Goal: Information Seeking & Learning: Find specific fact

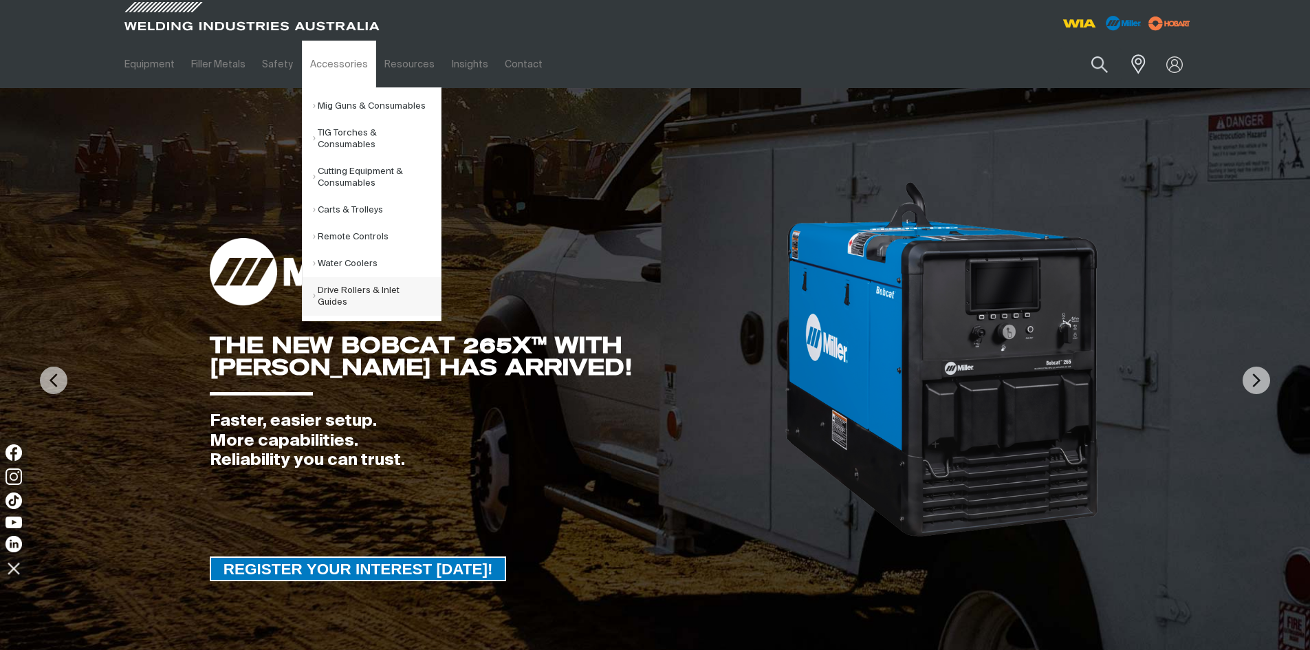
click at [354, 292] on link "Drive Rollers & Inlet Guides" at bounding box center [377, 296] width 128 height 39
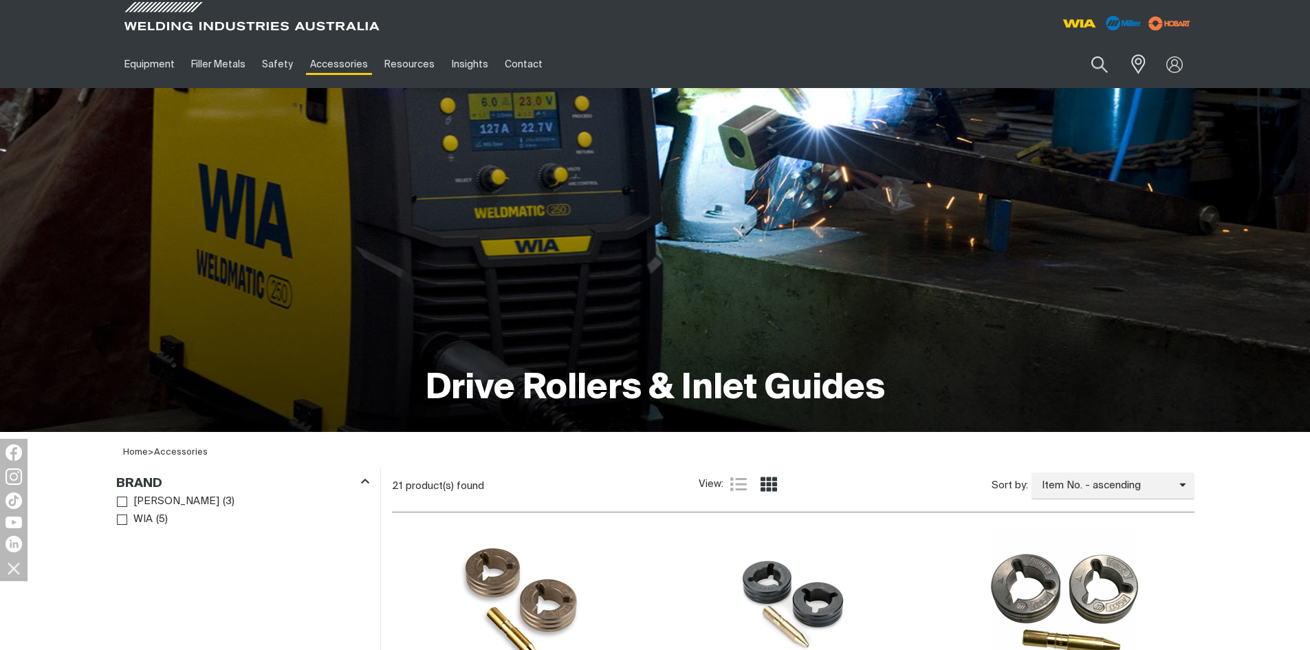
scroll to position [481, 0]
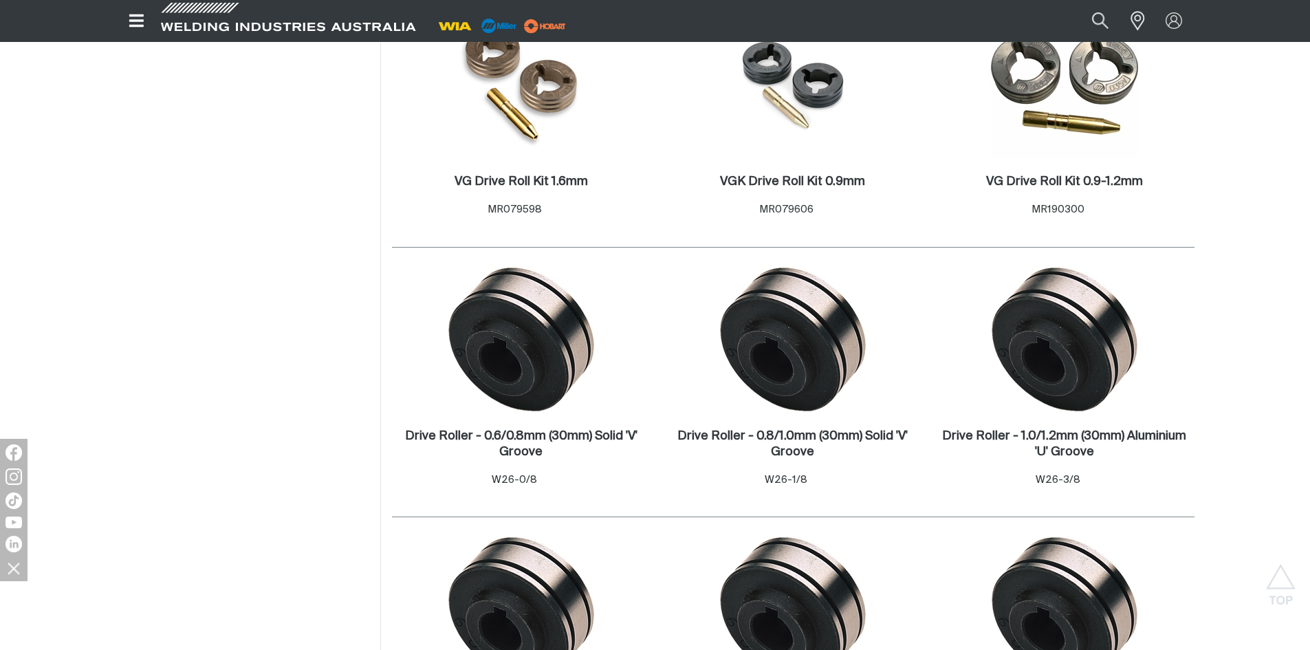
scroll to position [344, 0]
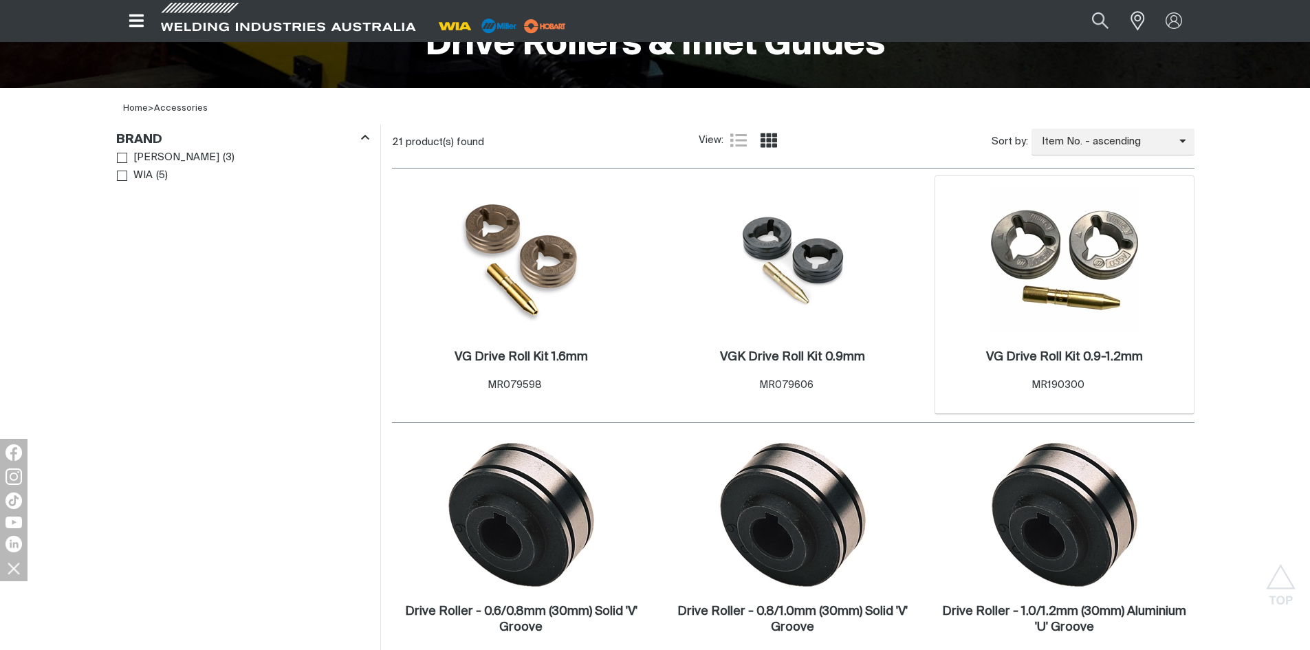
click at [1100, 255] on img at bounding box center [1064, 259] width 147 height 147
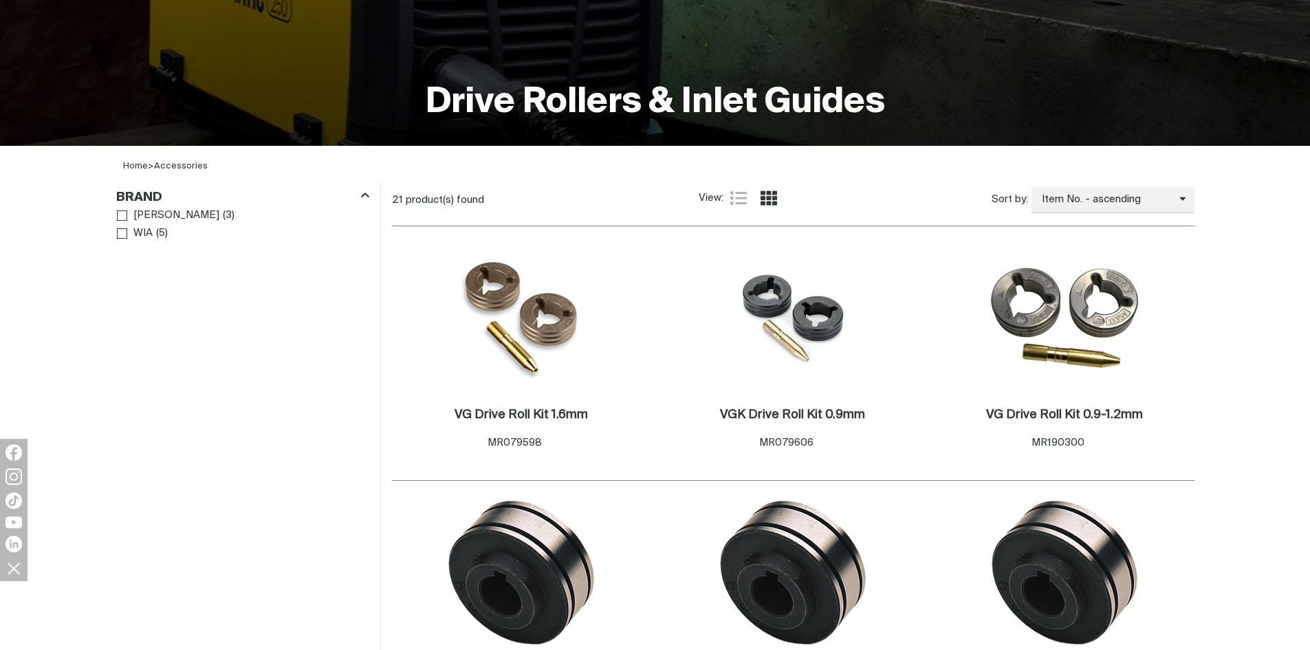
scroll to position [263, 0]
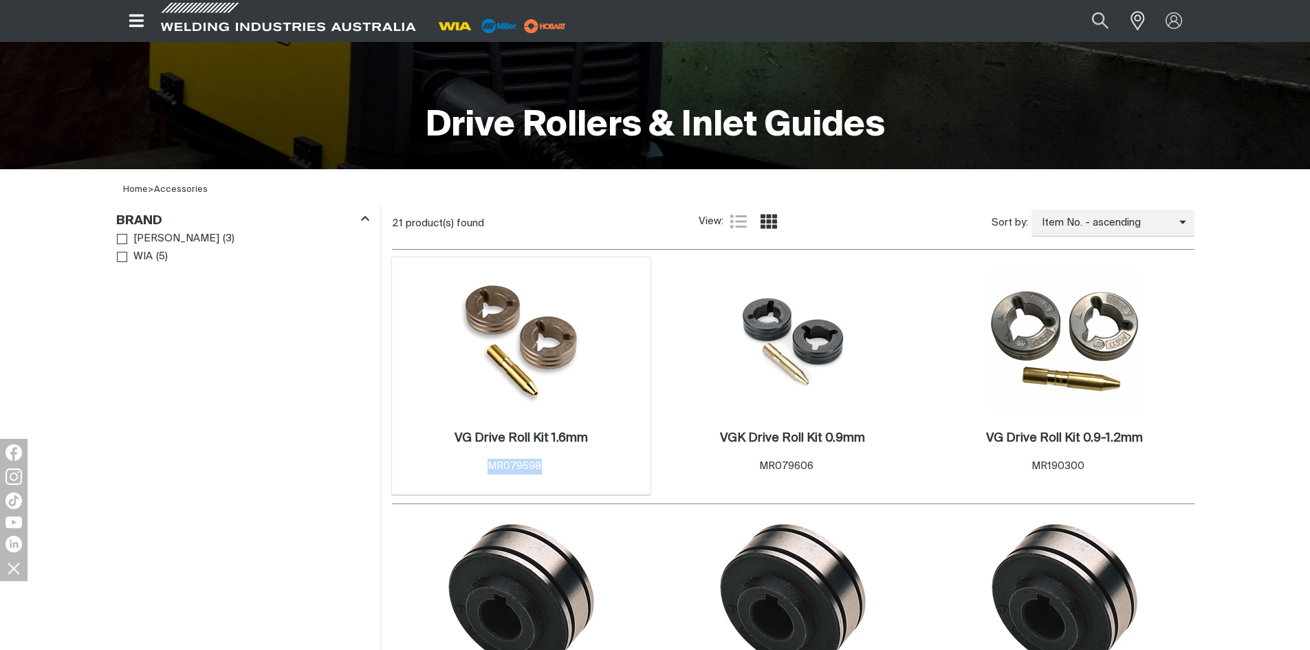
drag, startPoint x: 549, startPoint y: 466, endPoint x: 483, endPoint y: 472, distance: 66.3
click at [483, 472] on div "VG Drive Roll Kit 1.6mm . Item No. MR079598" at bounding box center [521, 453] width 133 height 44
click at [122, 257] on span "Brand" at bounding box center [122, 257] width 10 height 10
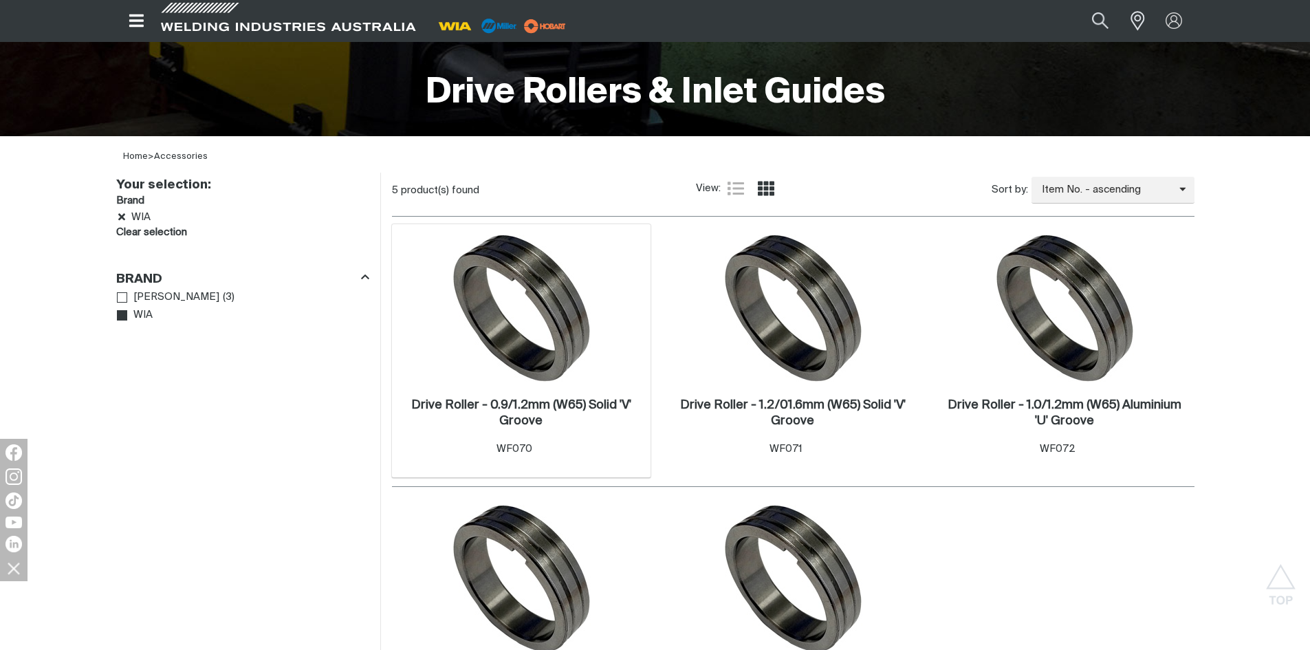
scroll to position [263, 0]
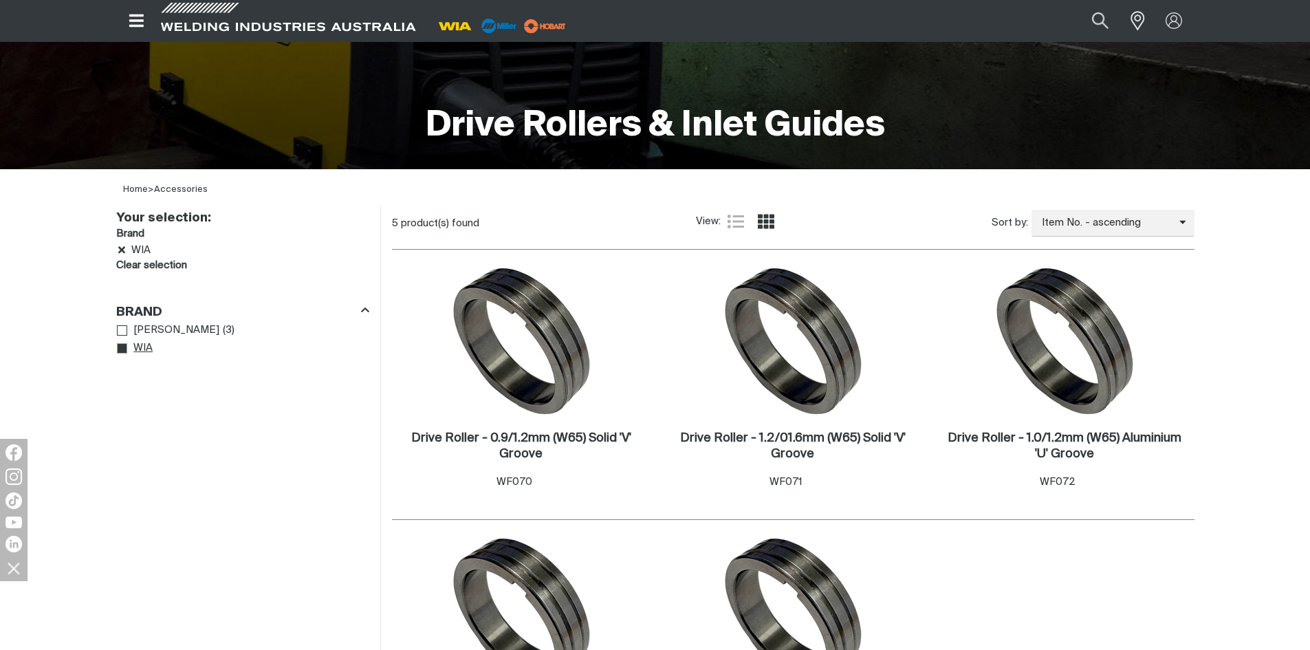
click at [122, 347] on icon "Brand" at bounding box center [123, 349] width 10 height 10
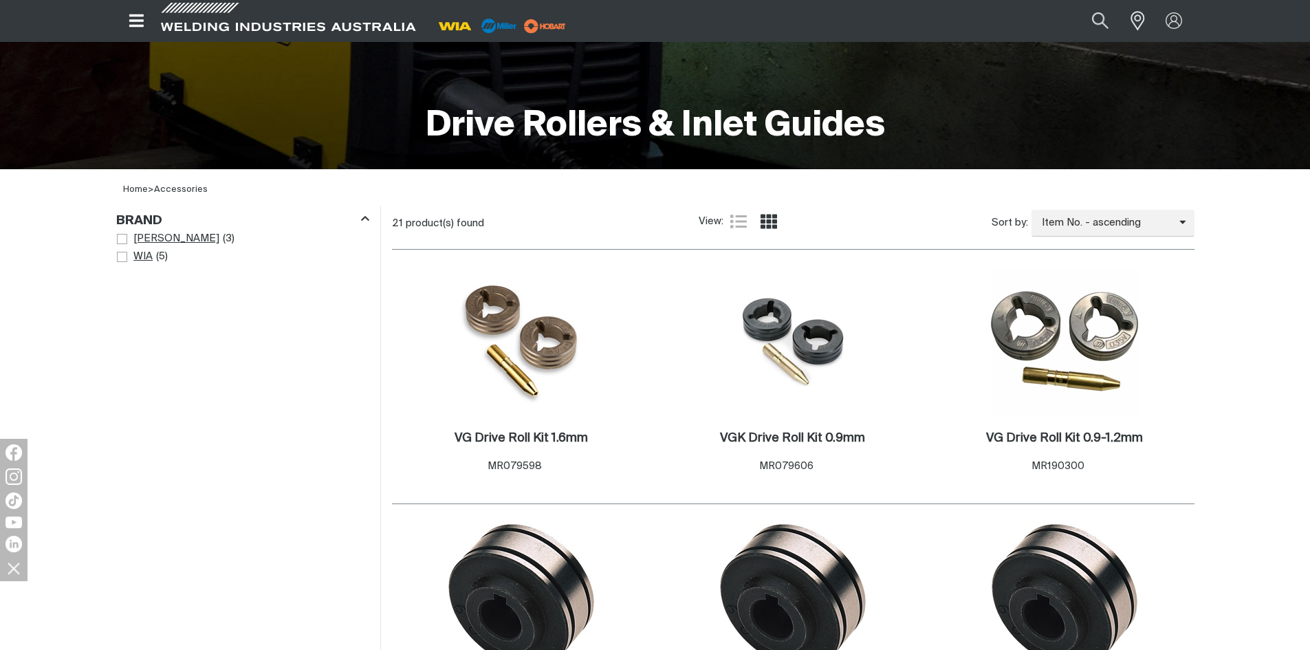
click at [122, 241] on span "Brand" at bounding box center [122, 239] width 10 height 10
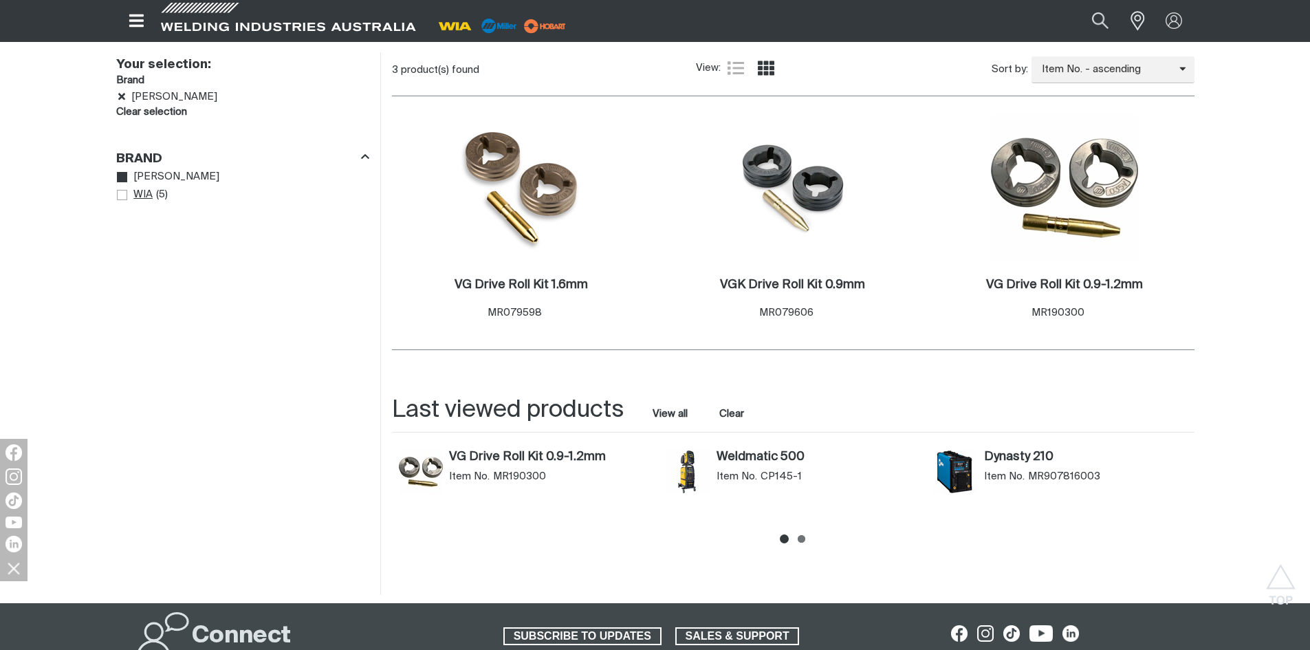
scroll to position [400, 0]
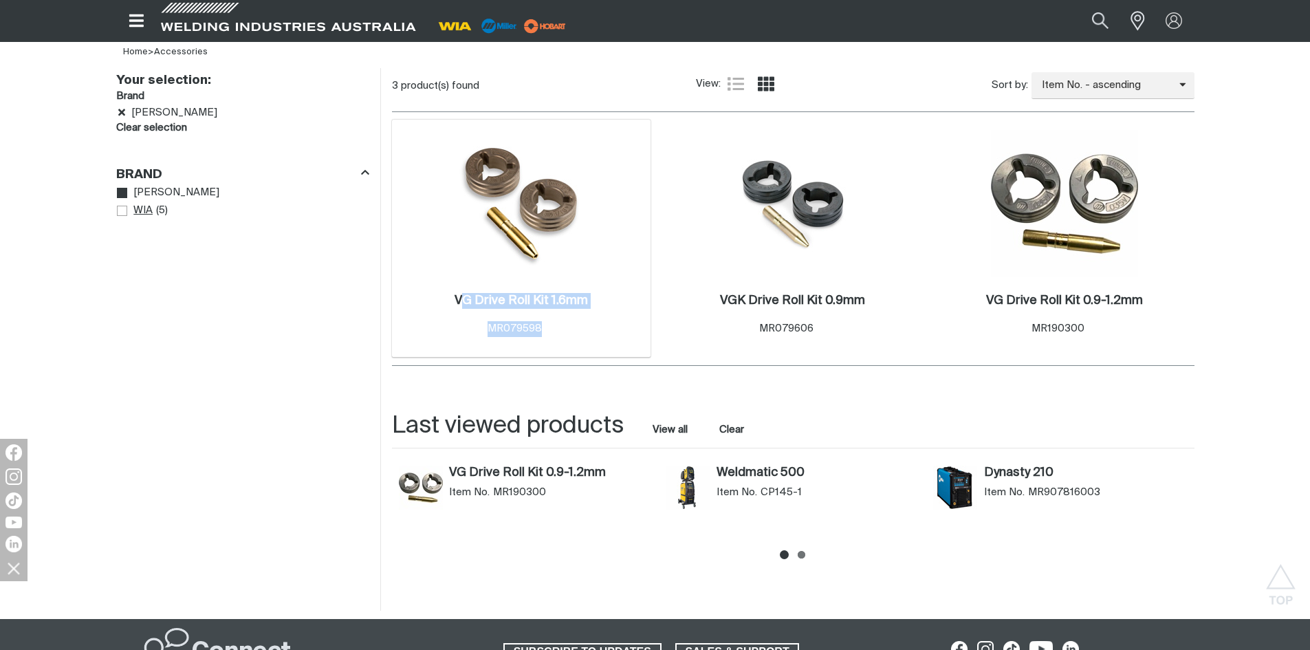
drag, startPoint x: 549, startPoint y: 332, endPoint x: 461, endPoint y: 332, distance: 88.0
click at [461, 332] on div "VG Drive Roll Kit 1.6mm . Item No. MR079598" at bounding box center [521, 315] width 133 height 44
click at [562, 210] on img at bounding box center [521, 203] width 140 height 147
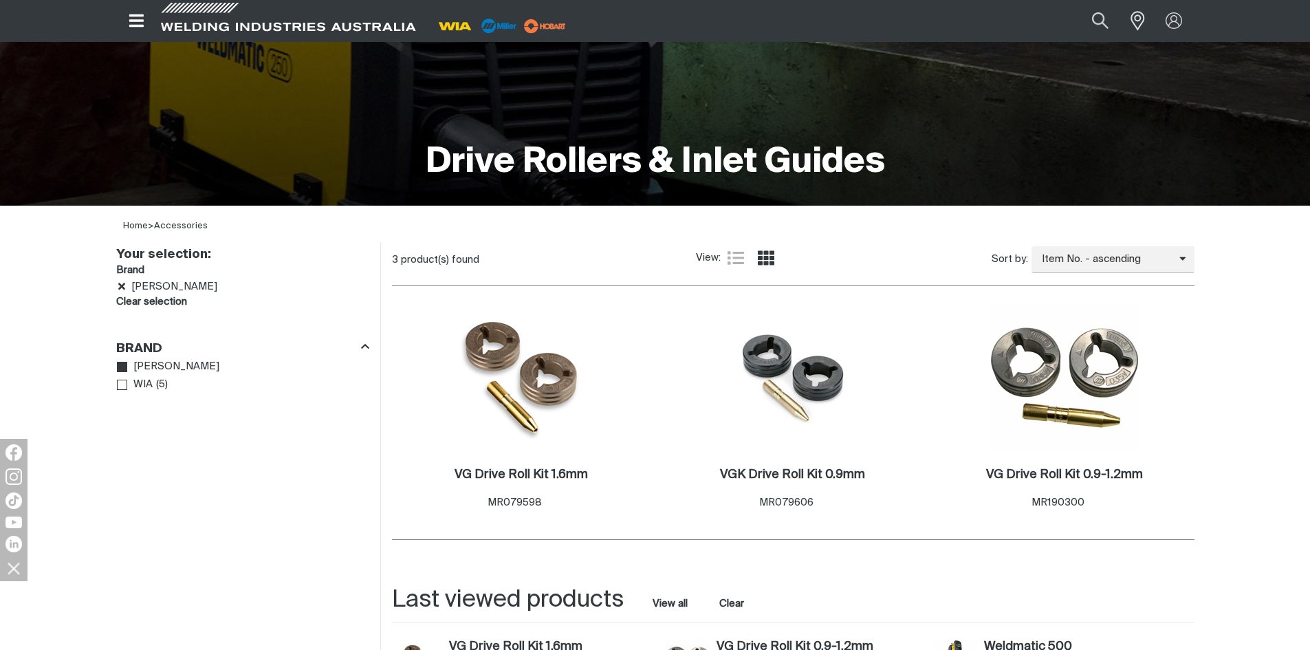
scroll to position [400, 0]
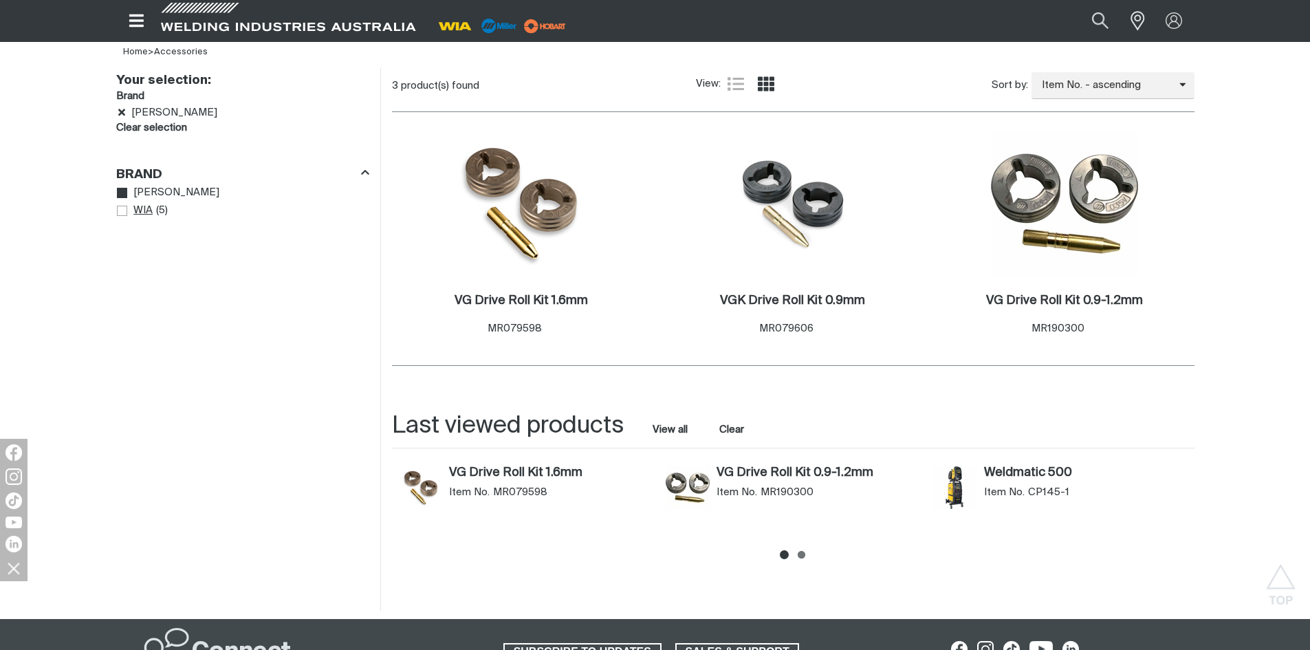
click at [122, 208] on span "Brand" at bounding box center [122, 211] width 10 height 10
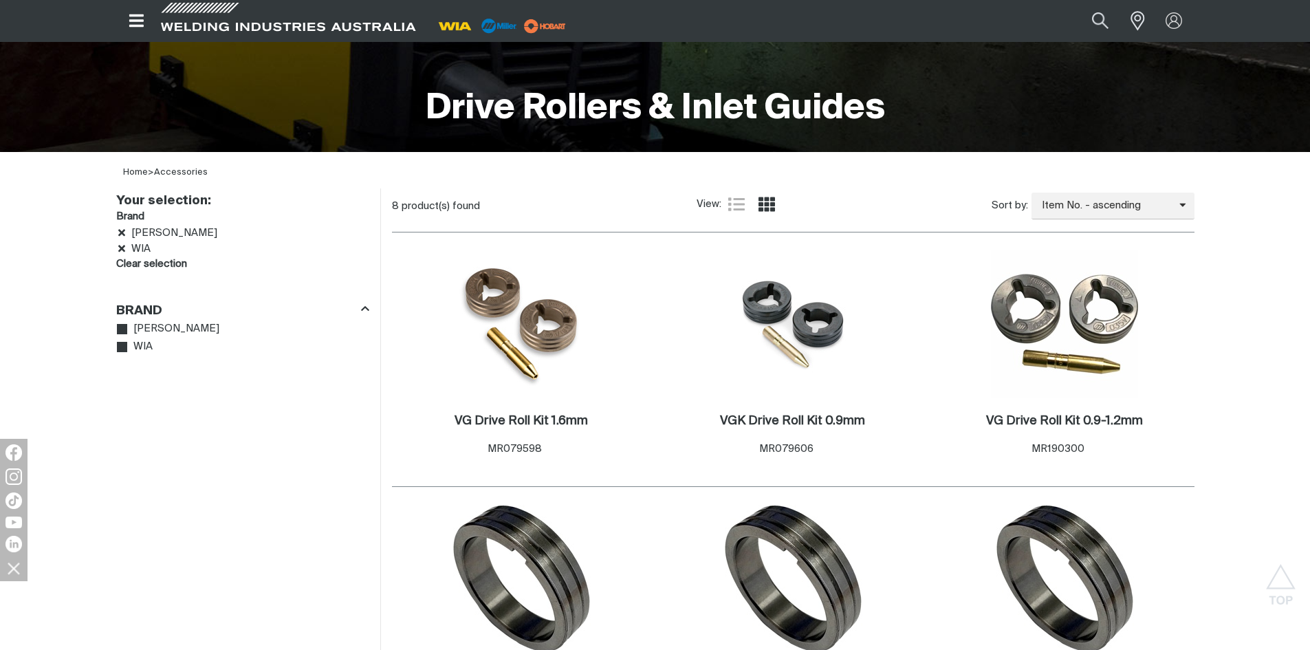
scroll to position [275, 0]
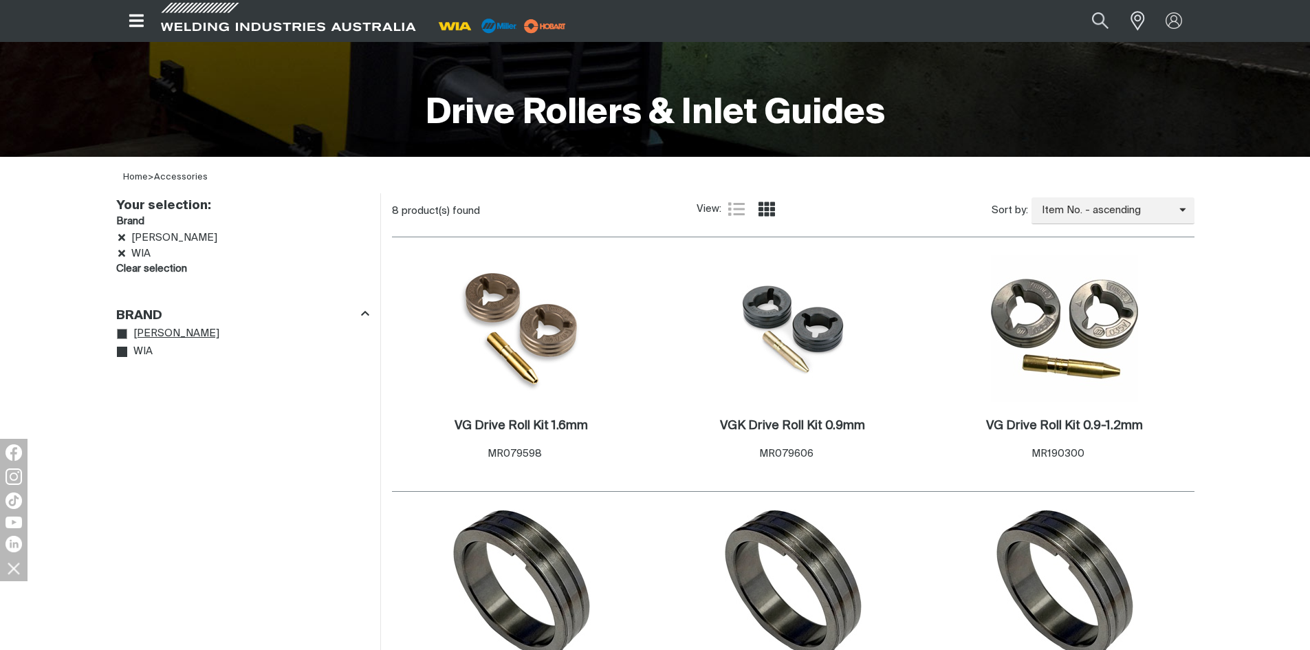
drag, startPoint x: 127, startPoint y: 332, endPoint x: 124, endPoint y: 345, distance: 13.5
click at [127, 333] on link "Miller" at bounding box center [168, 334] width 103 height 19
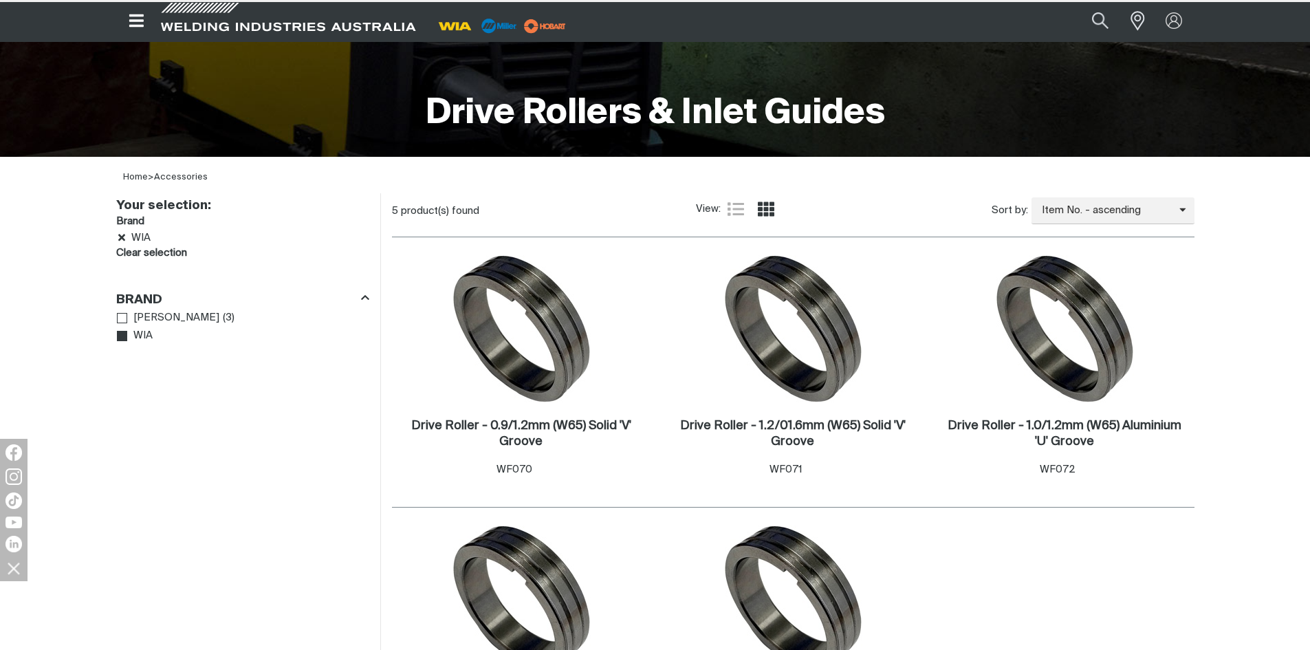
click at [125, 353] on div "Your selection: Brand WIA Clear selection Filters: Brand Miller ( 3 ) WIA" at bounding box center [242, 599] width 275 height 813
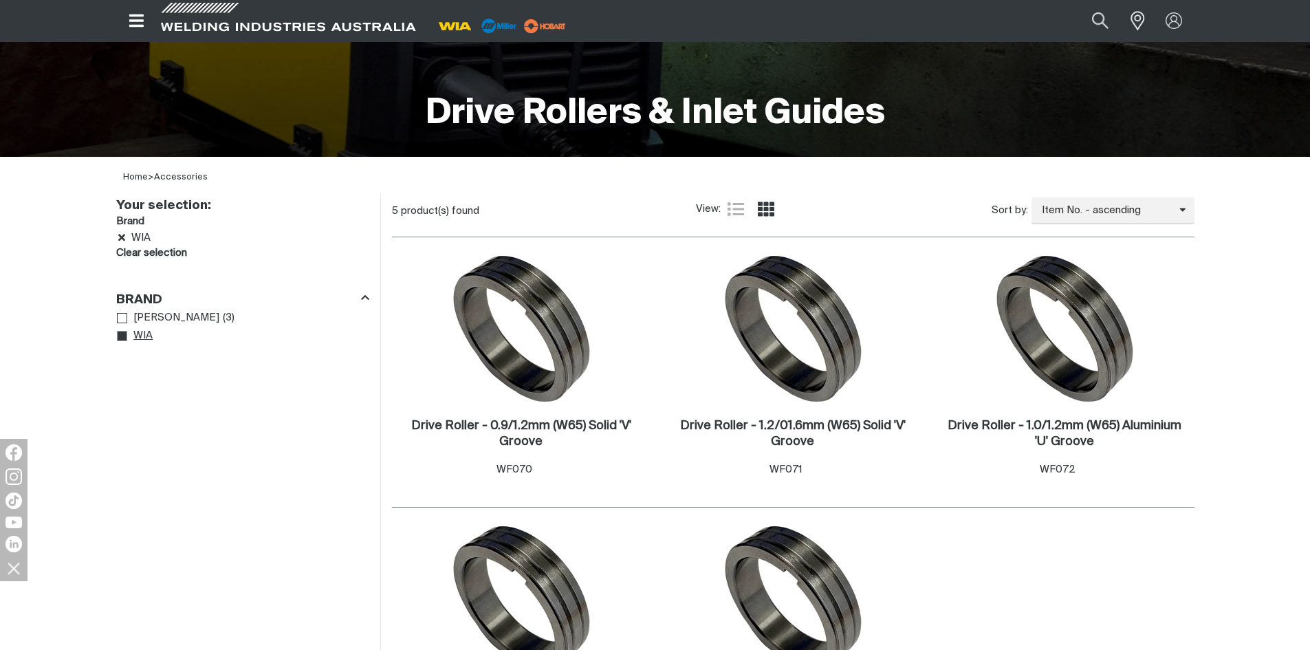
click at [120, 340] on icon "Brand" at bounding box center [123, 336] width 10 height 10
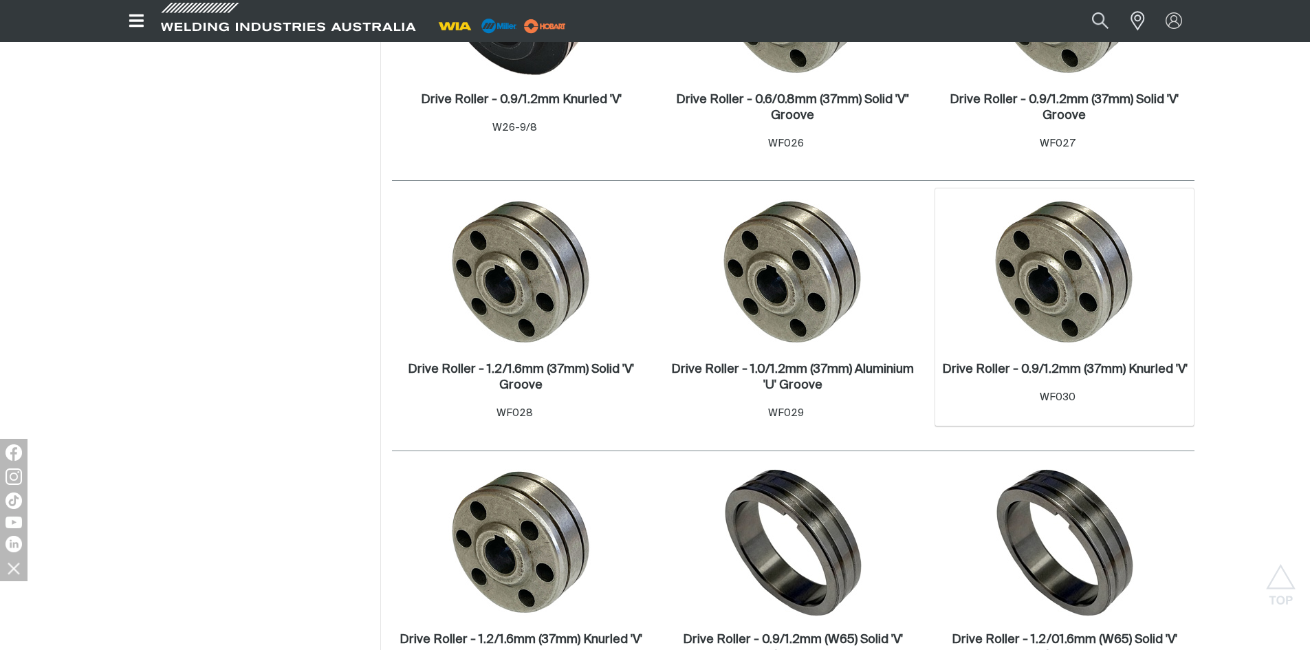
scroll to position [1444, 0]
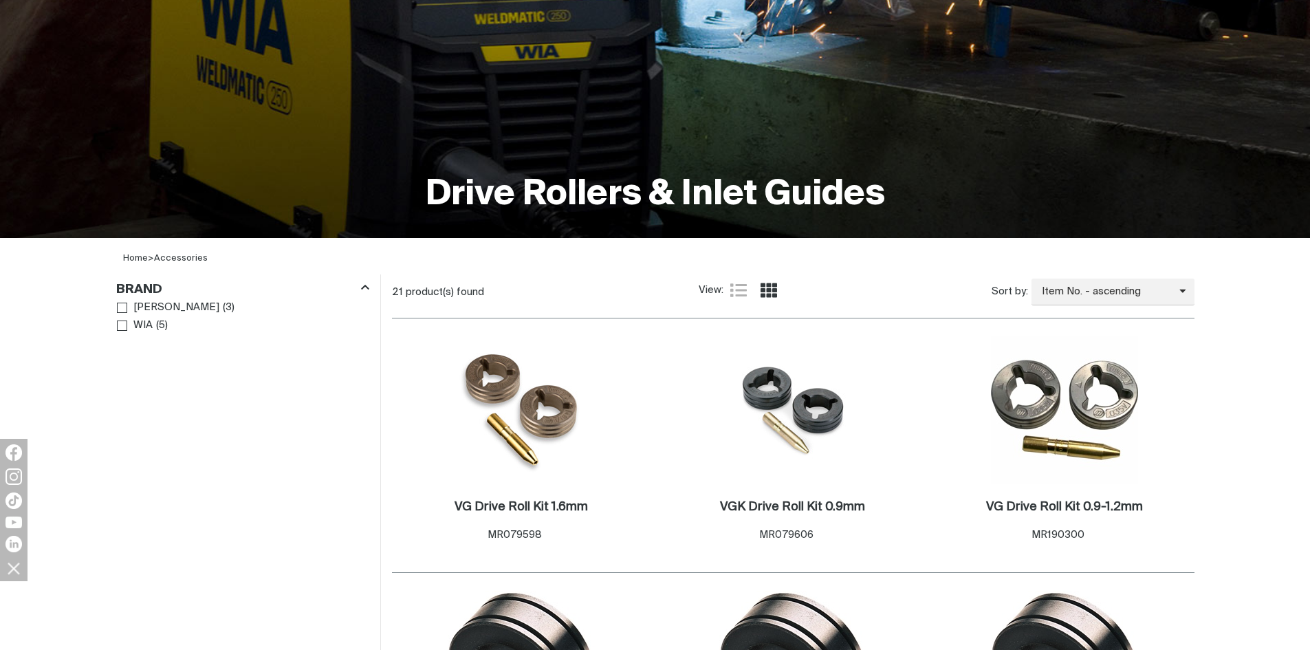
scroll to position [206, 0]
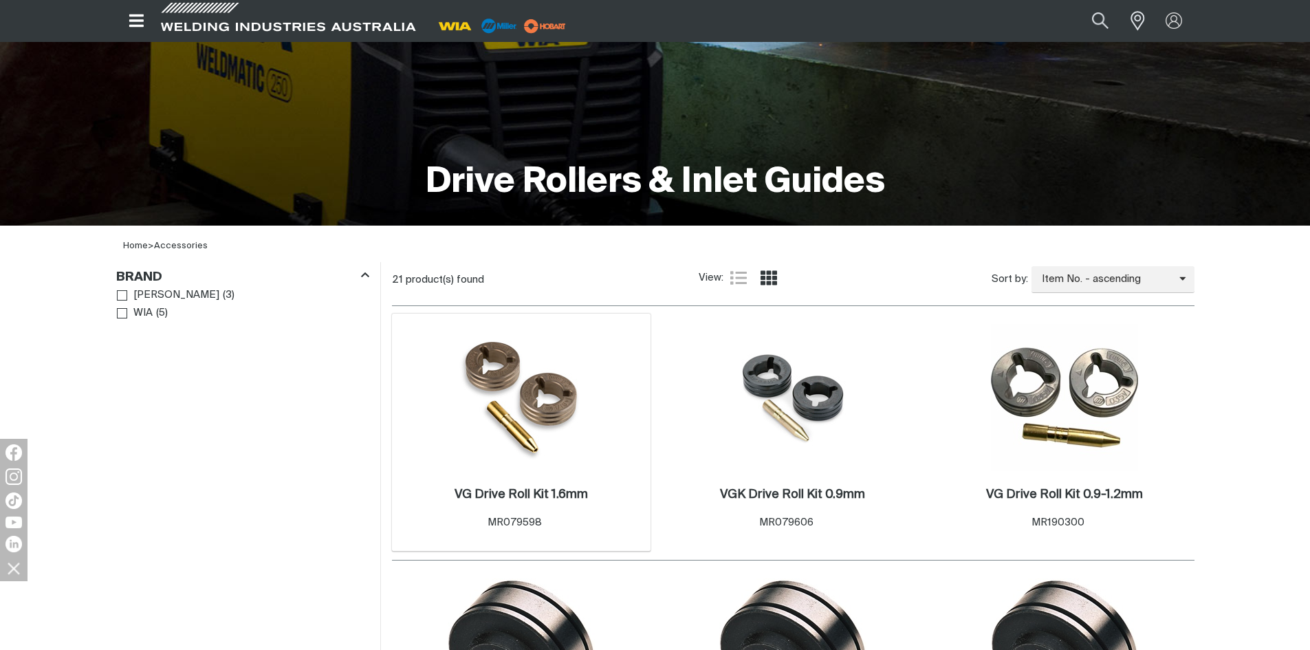
click at [546, 409] on img at bounding box center [521, 397] width 140 height 147
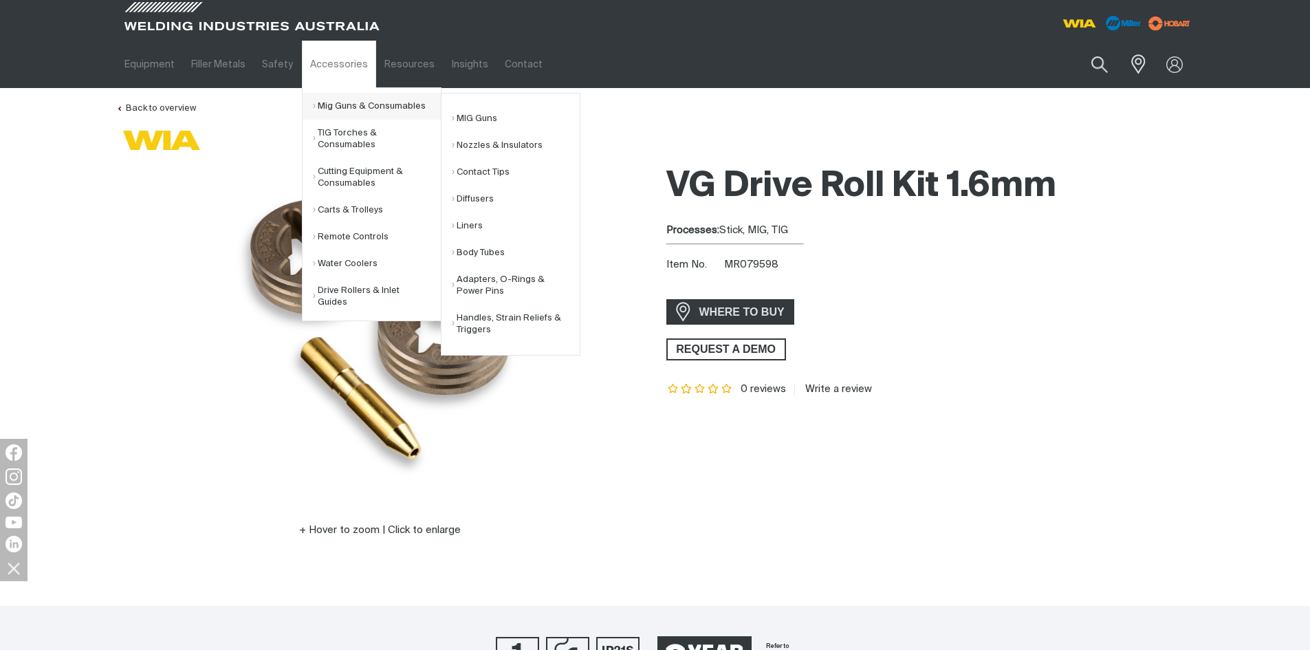
click at [364, 109] on link "Mig Guns & Consumables" at bounding box center [377, 106] width 128 height 27
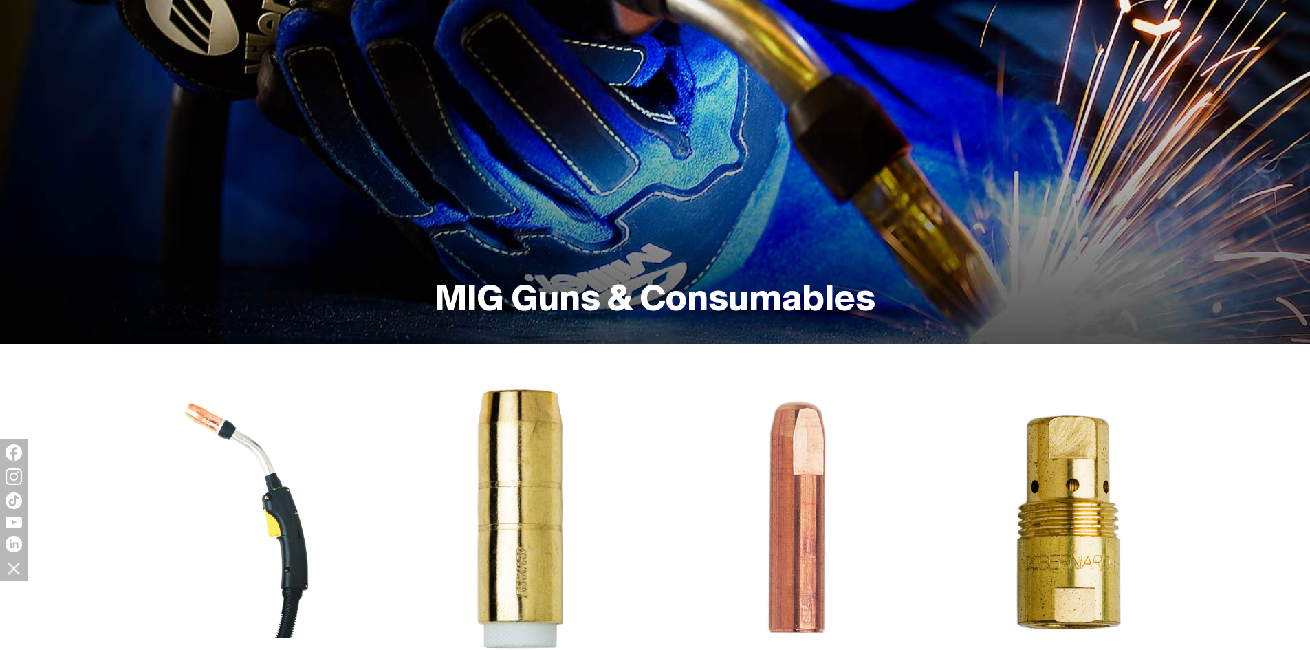
scroll to position [206, 0]
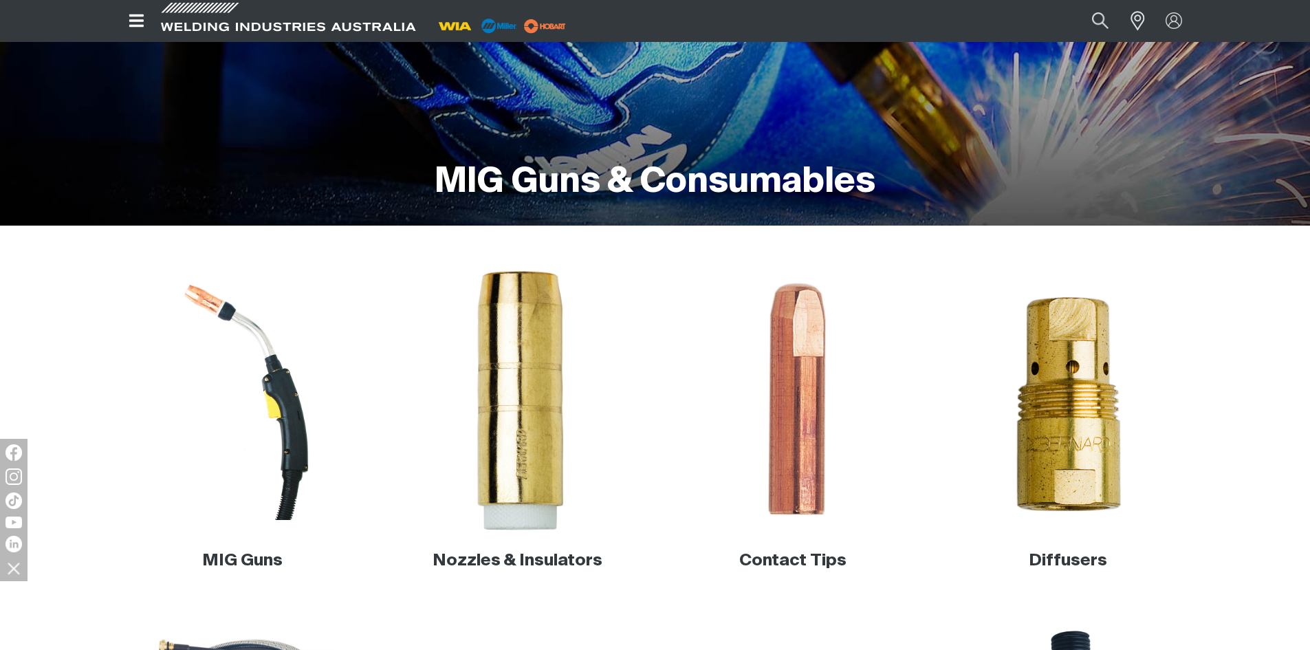
click at [539, 359] on img at bounding box center [517, 400] width 263 height 263
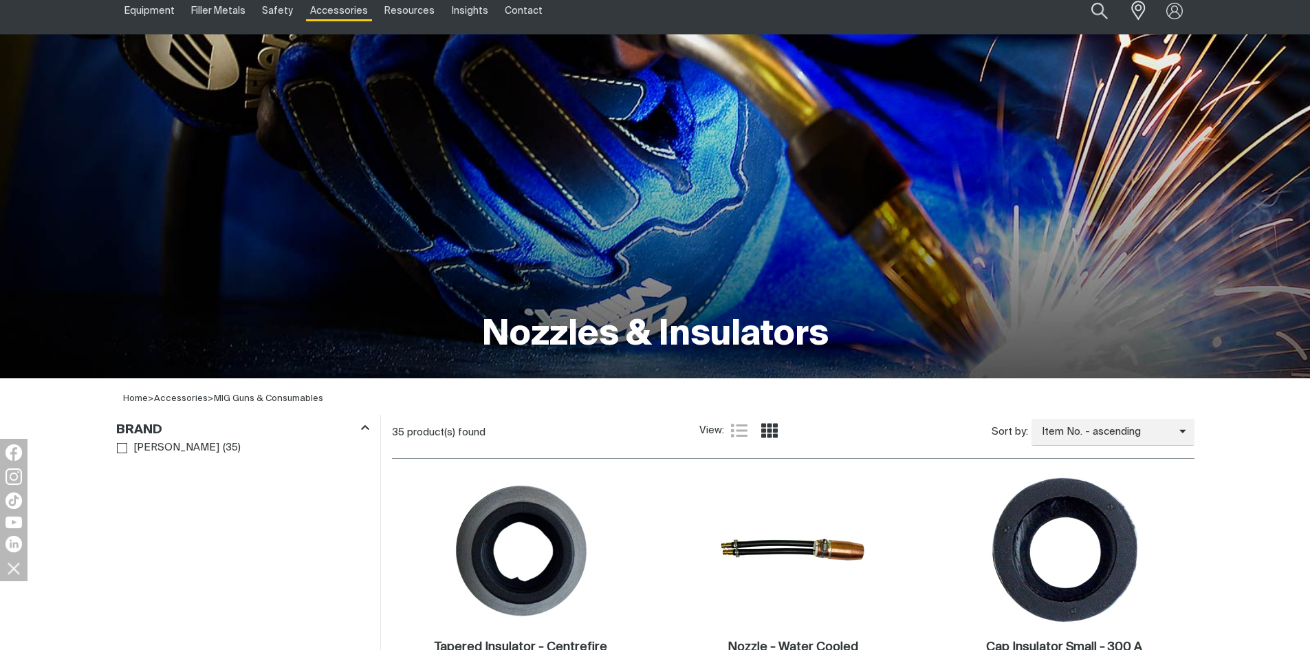
scroll to position [69, 0]
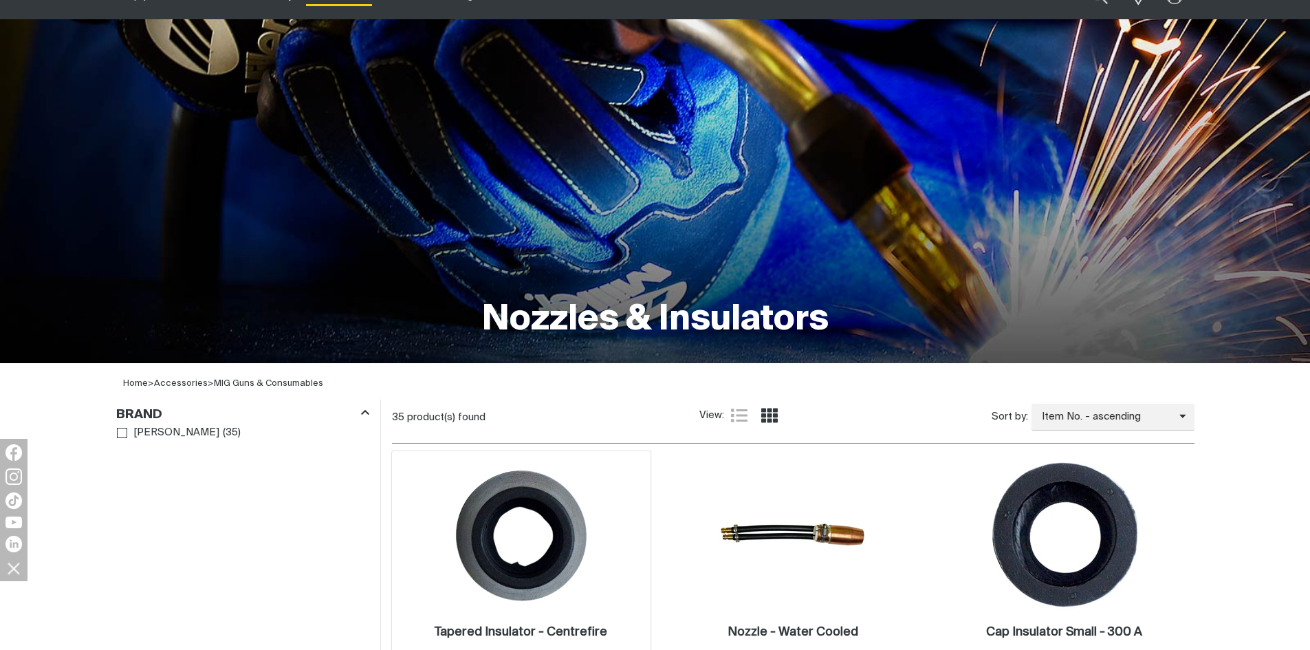
click at [577, 550] on img at bounding box center [521, 534] width 147 height 147
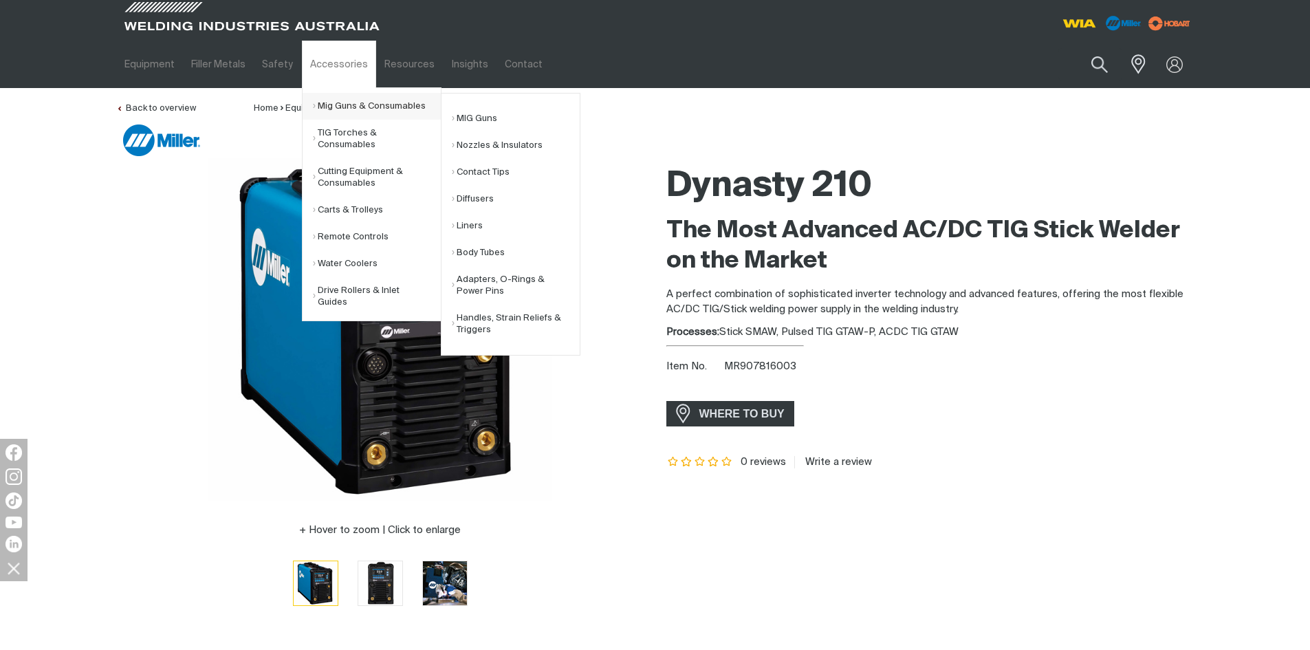
click at [329, 105] on link "Mig Guns & Consumables" at bounding box center [377, 106] width 128 height 27
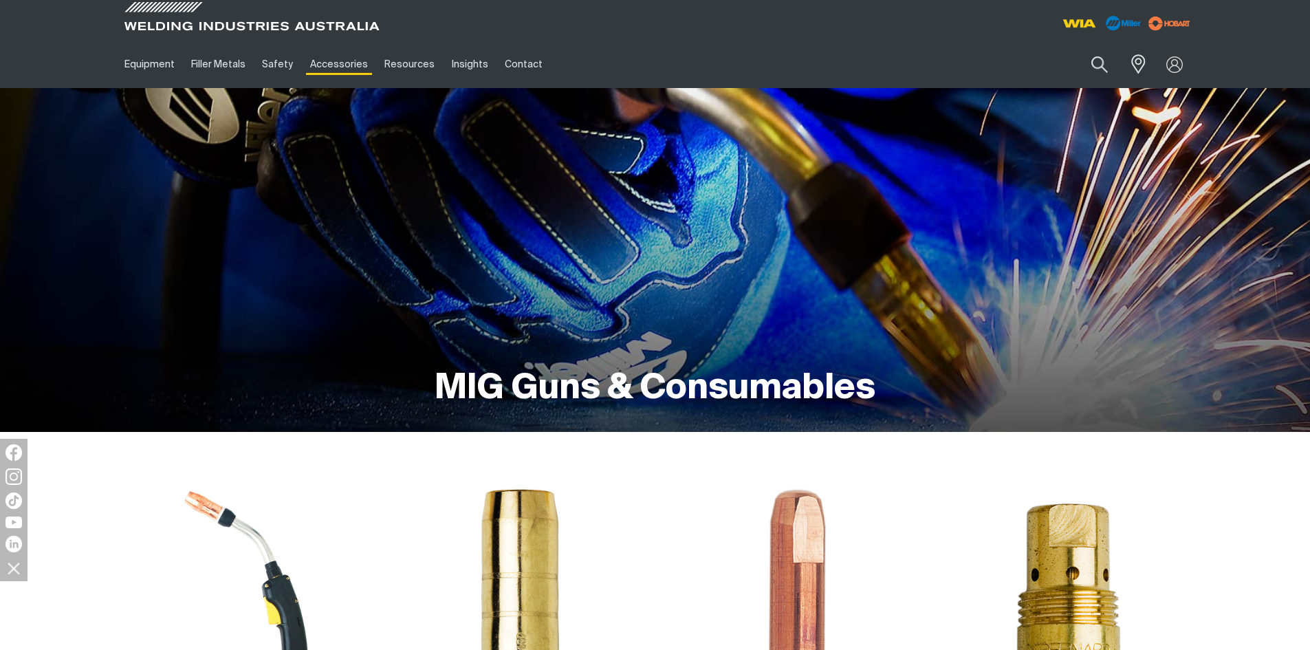
scroll to position [413, 0]
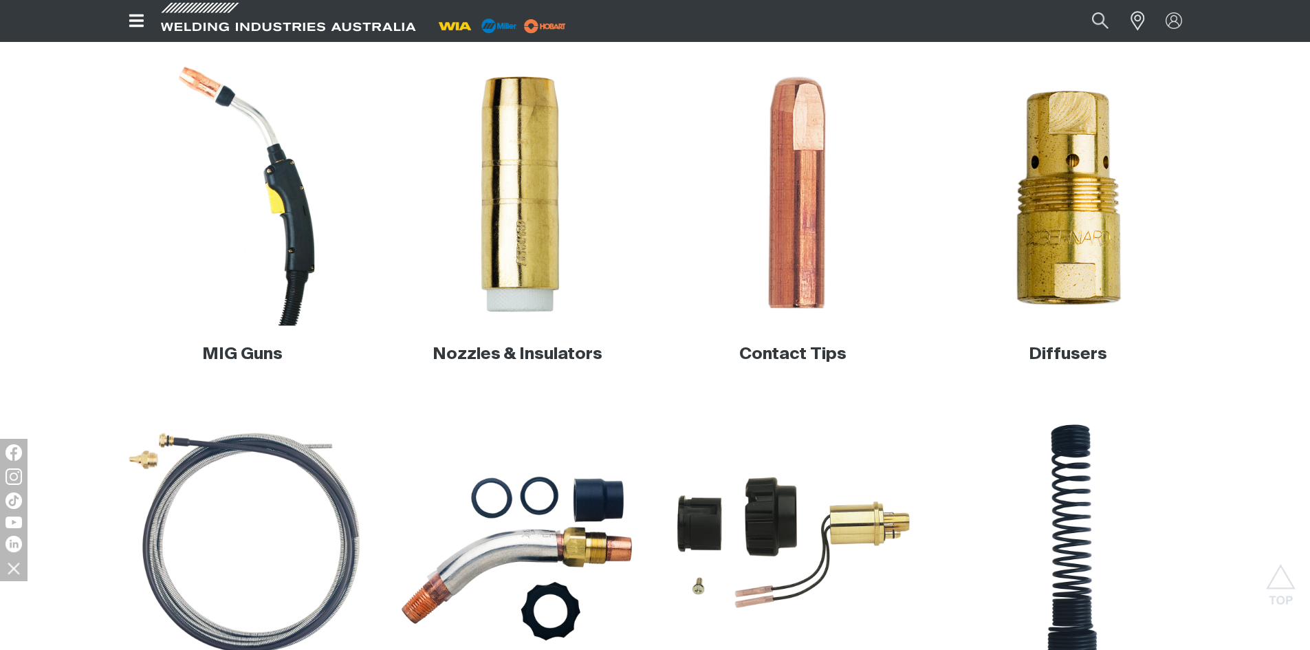
click at [292, 193] on img at bounding box center [242, 194] width 263 height 263
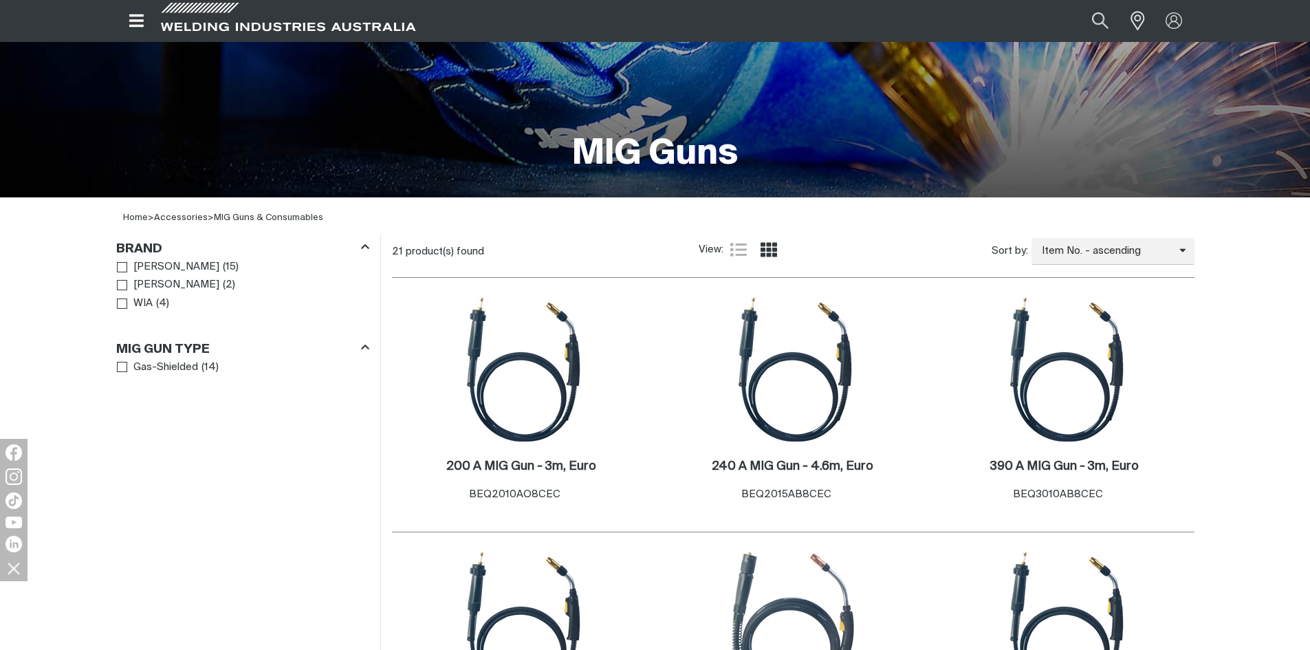
scroll to position [275, 0]
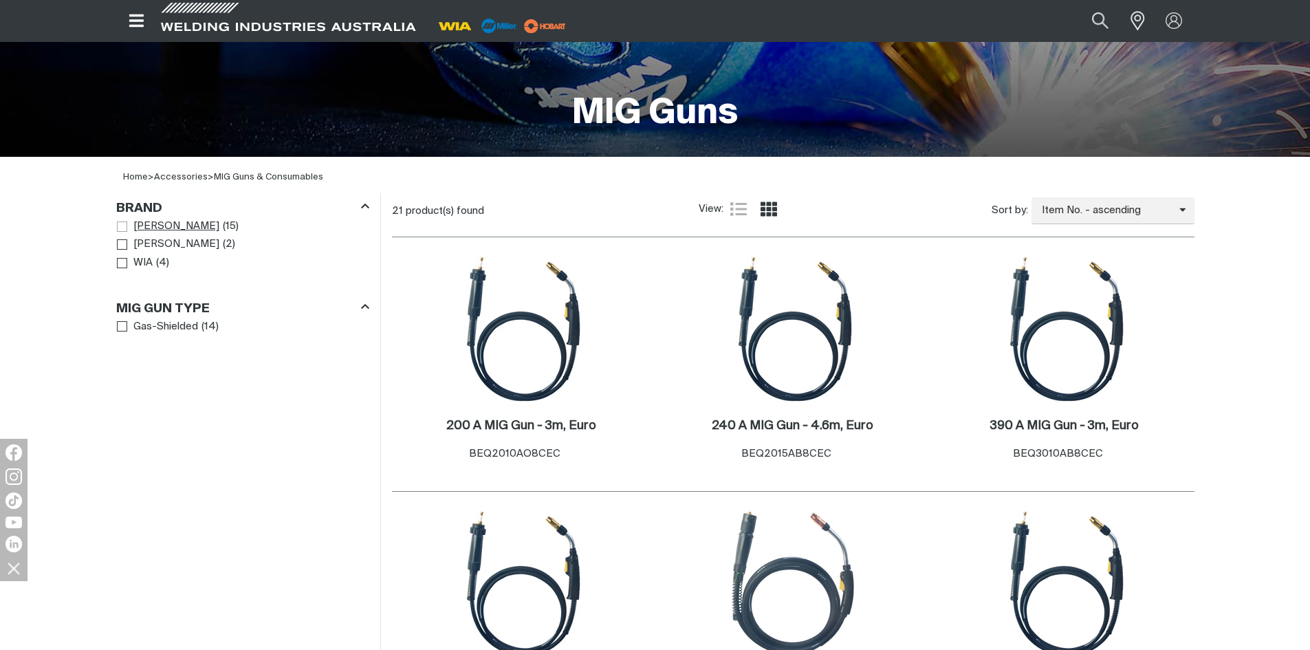
click at [122, 228] on span "Brand" at bounding box center [122, 226] width 10 height 10
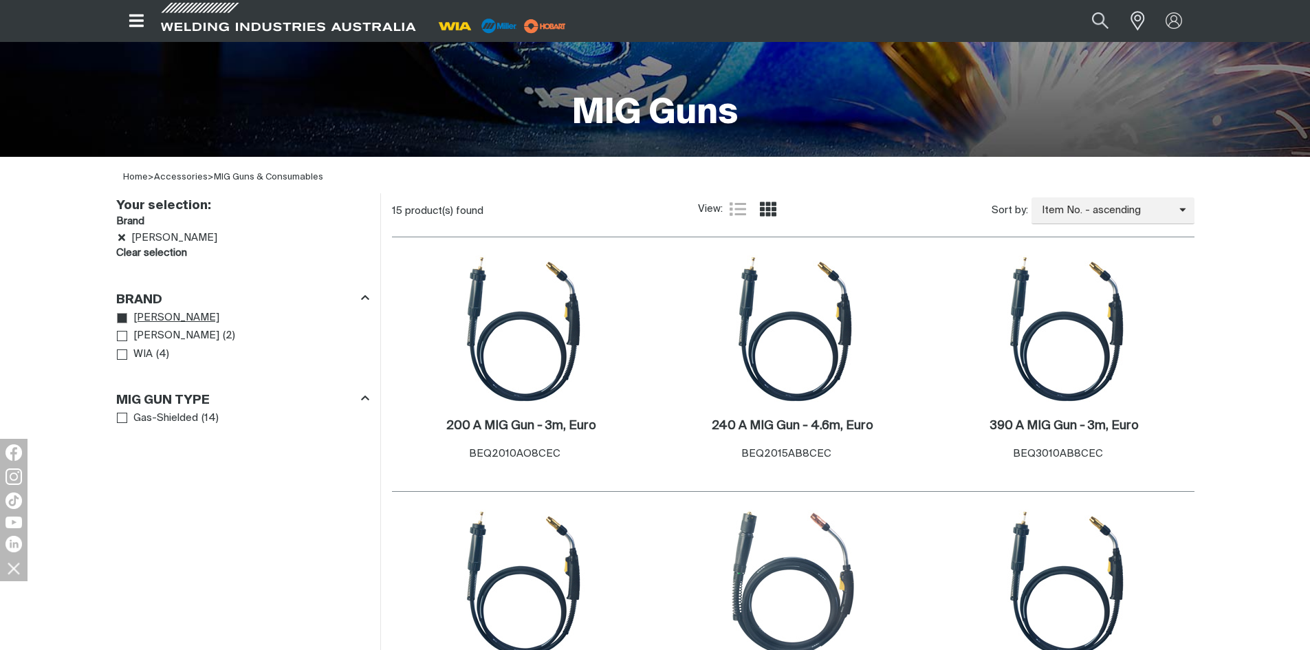
click at [124, 317] on icon "Brand" at bounding box center [123, 319] width 10 height 8
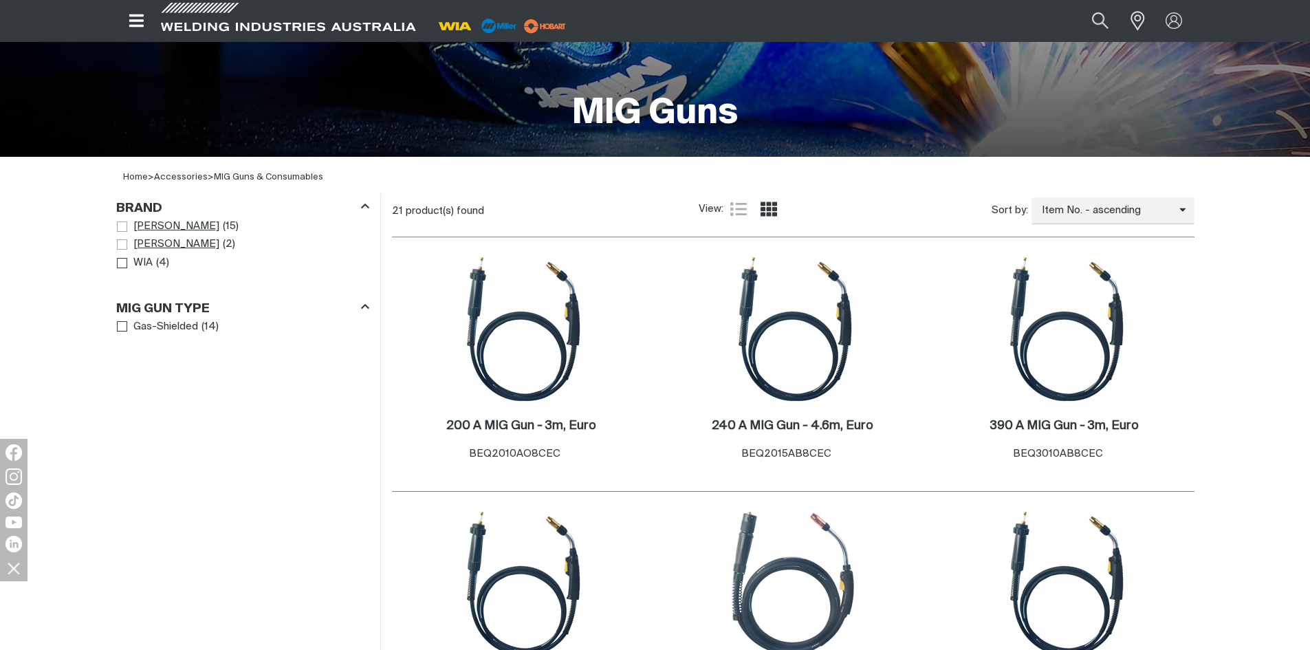
click at [123, 242] on span "Brand" at bounding box center [122, 244] width 10 height 10
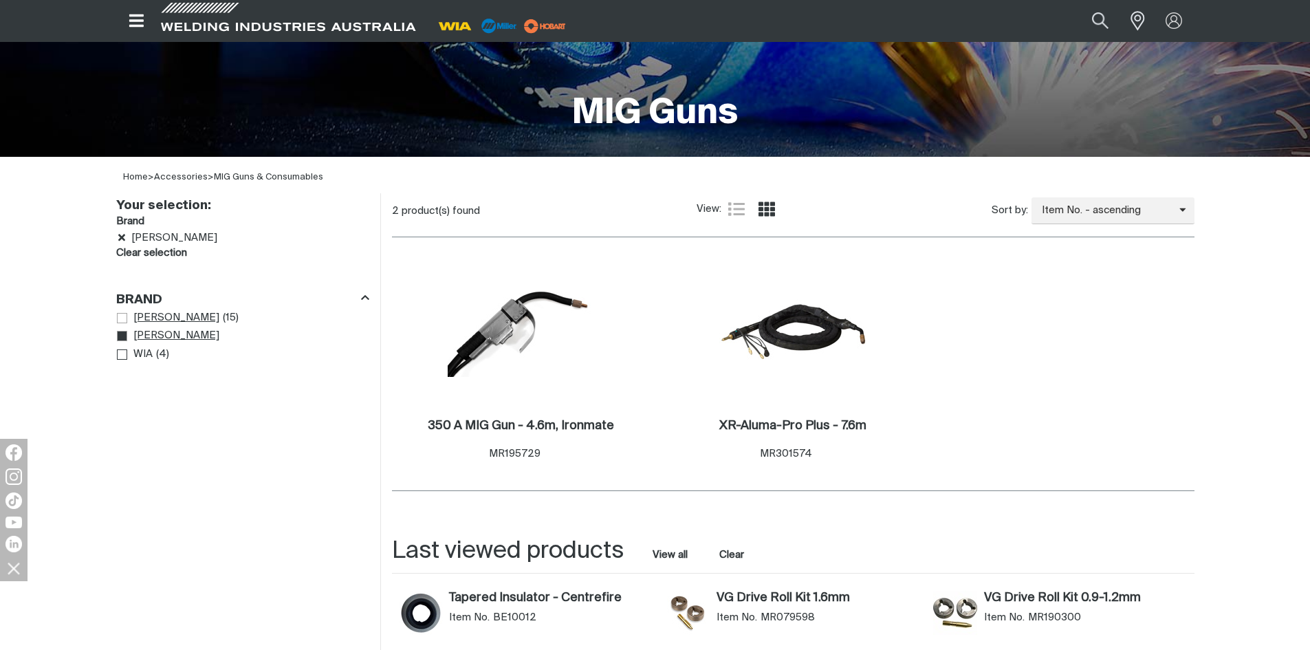
click at [123, 242] on icon "Remove Miller" at bounding box center [121, 237] width 7 height 10
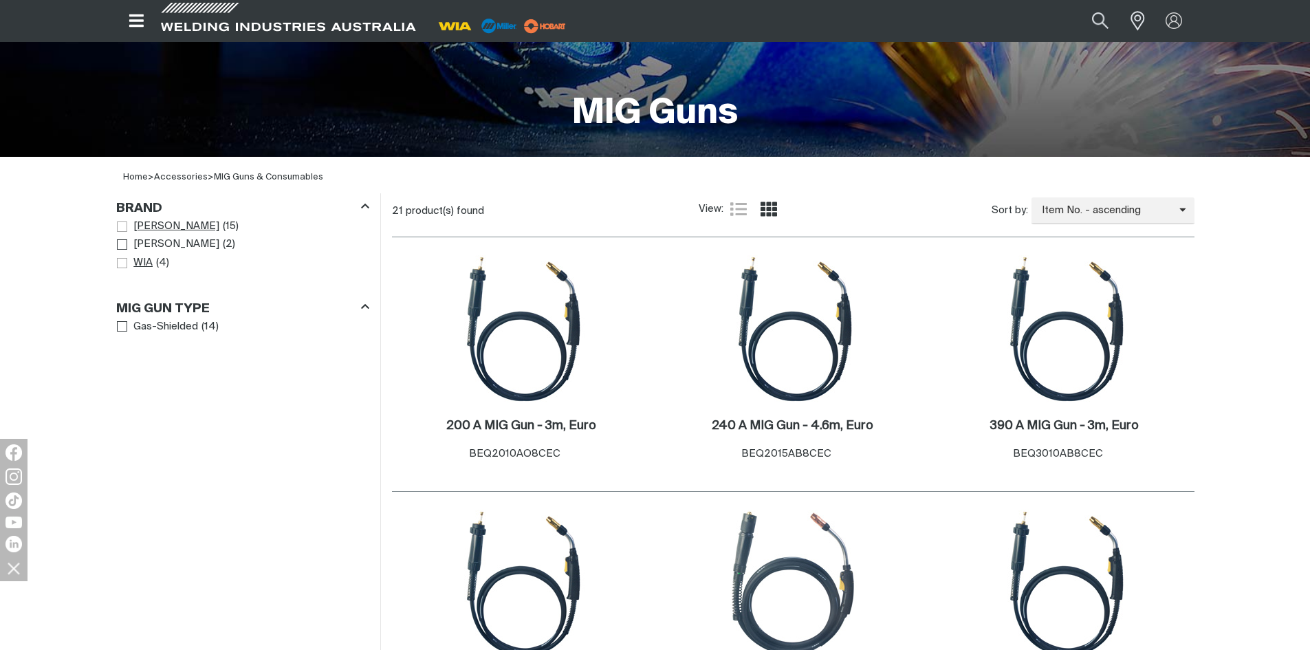
click at [123, 261] on span "Brand" at bounding box center [122, 263] width 10 height 10
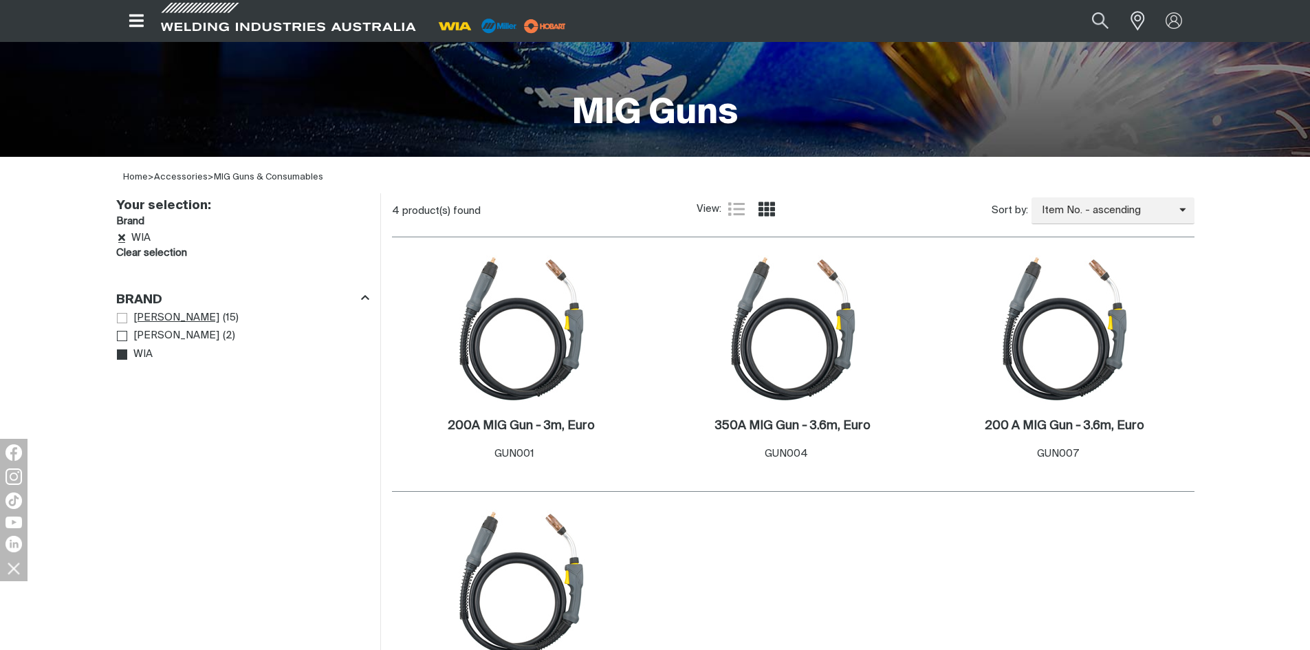
click at [122, 235] on icon "Remove WIA" at bounding box center [121, 237] width 7 height 10
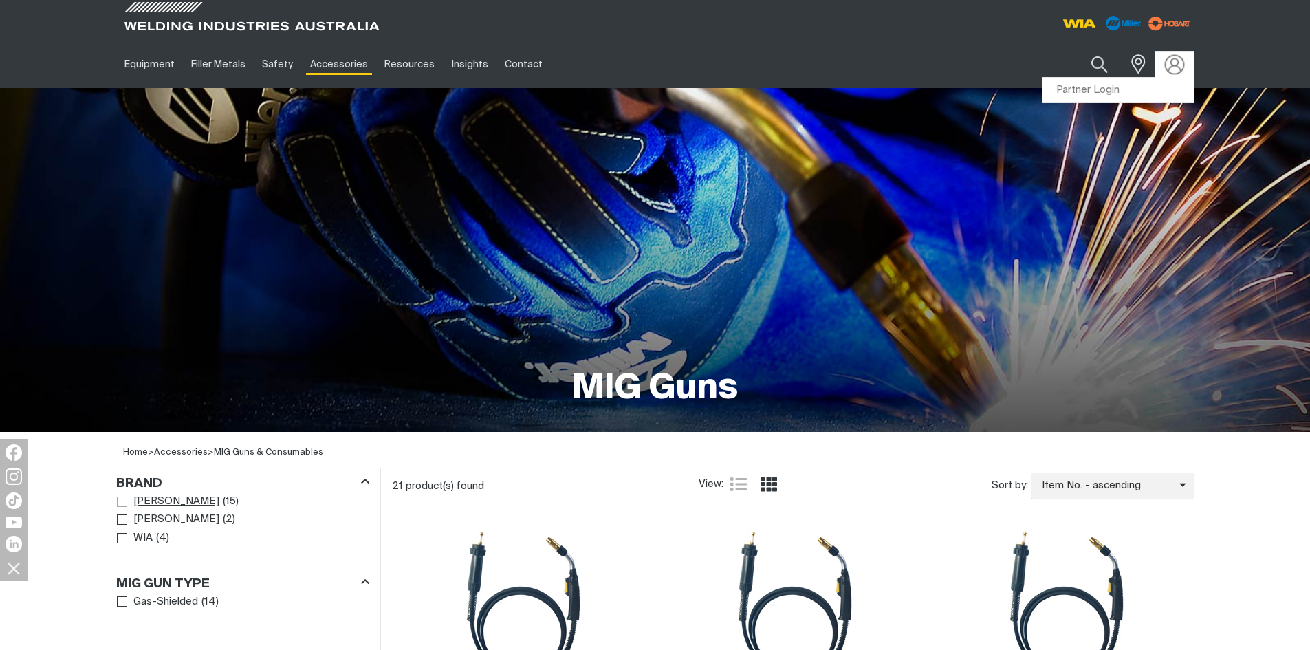
click at [1179, 64] on img at bounding box center [1174, 64] width 20 height 20
click at [1127, 93] on link "Partner Login" at bounding box center [1118, 90] width 151 height 25
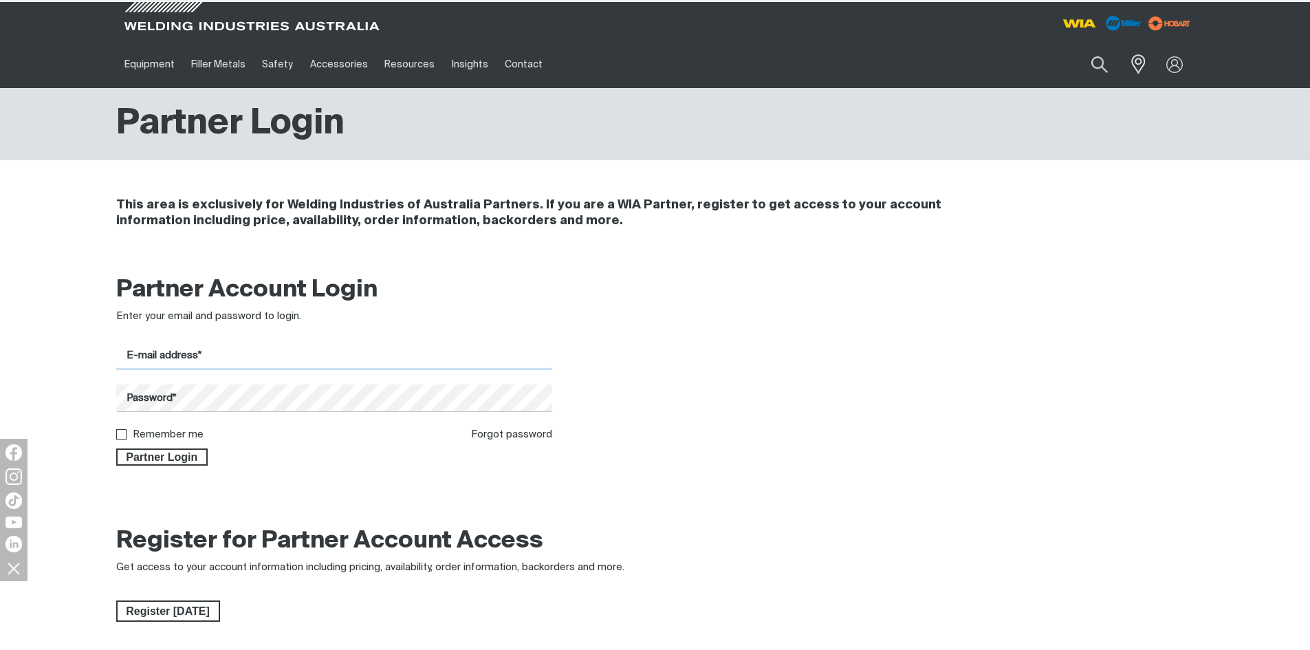
type input "Elena.Capozzi@welding.com.au"
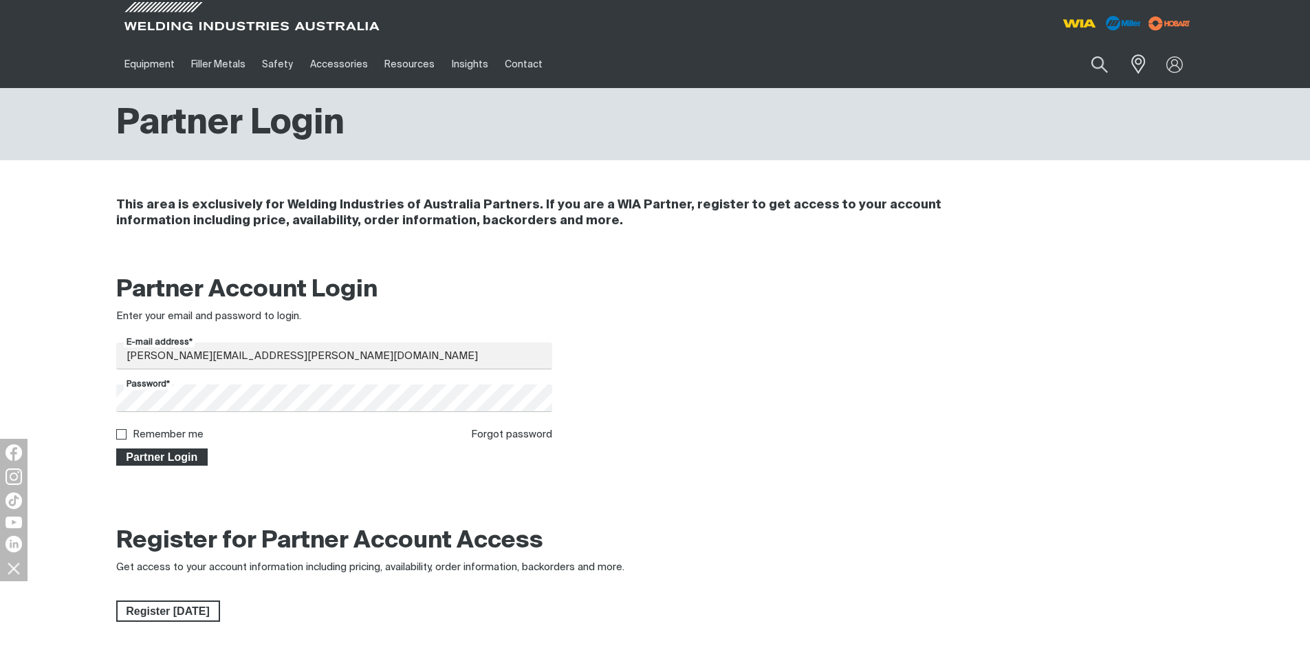
click at [140, 457] on span "Partner Login" at bounding box center [162, 457] width 89 height 18
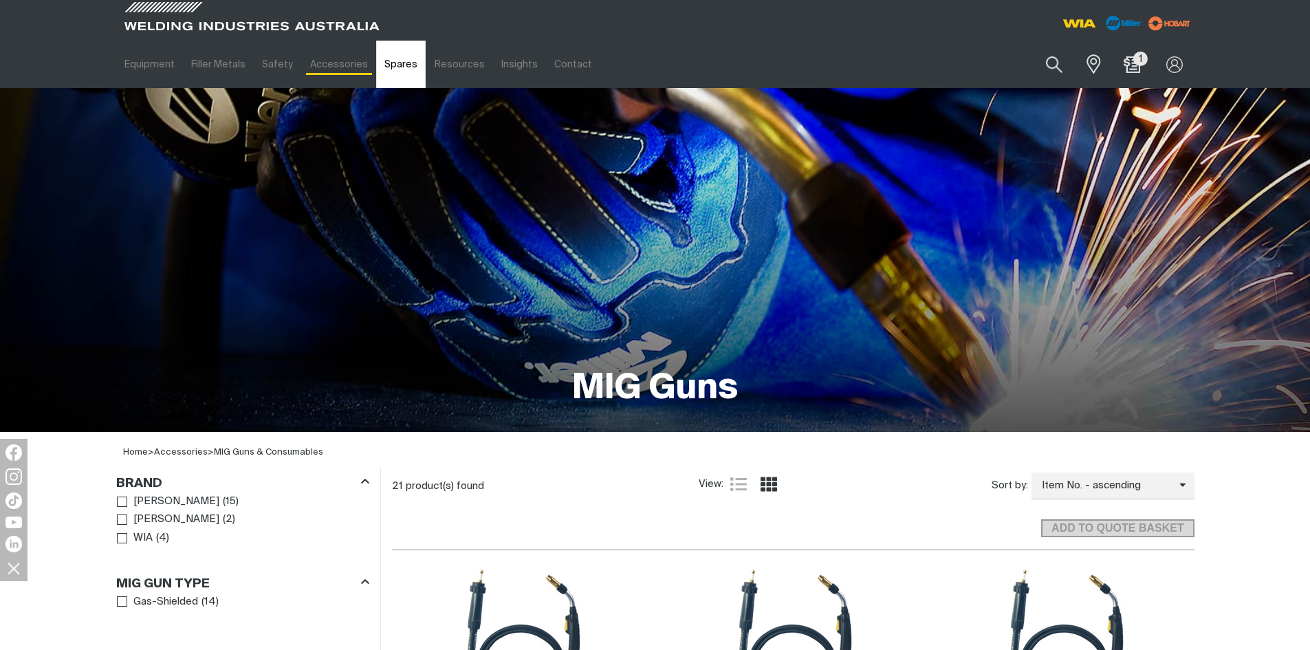
click at [396, 67] on link "Spares" at bounding box center [401, 64] width 50 height 47
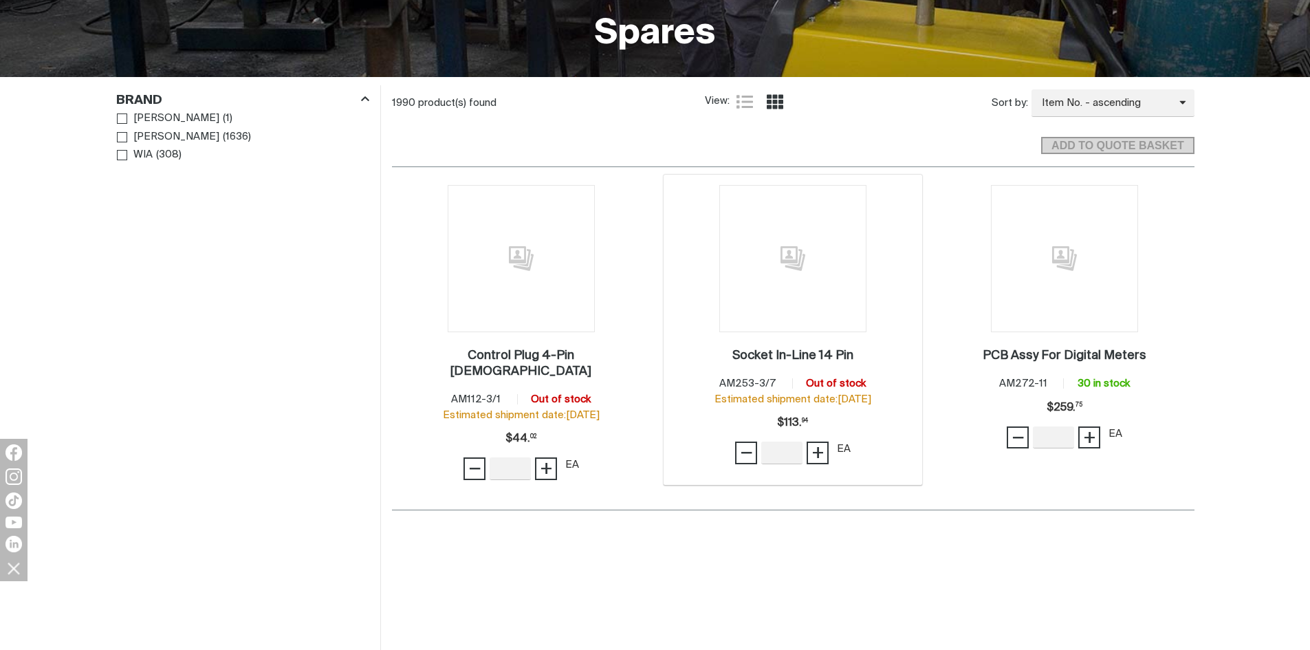
scroll to position [413, 0]
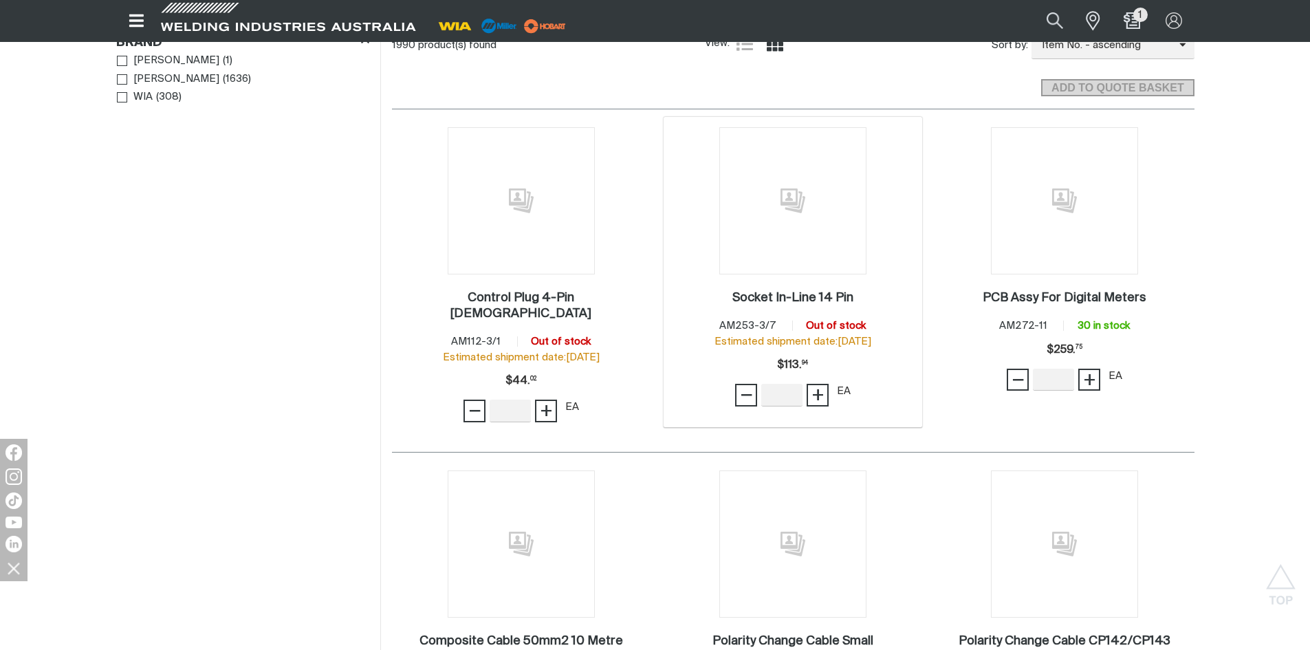
click at [792, 234] on img at bounding box center [792, 200] width 147 height 147
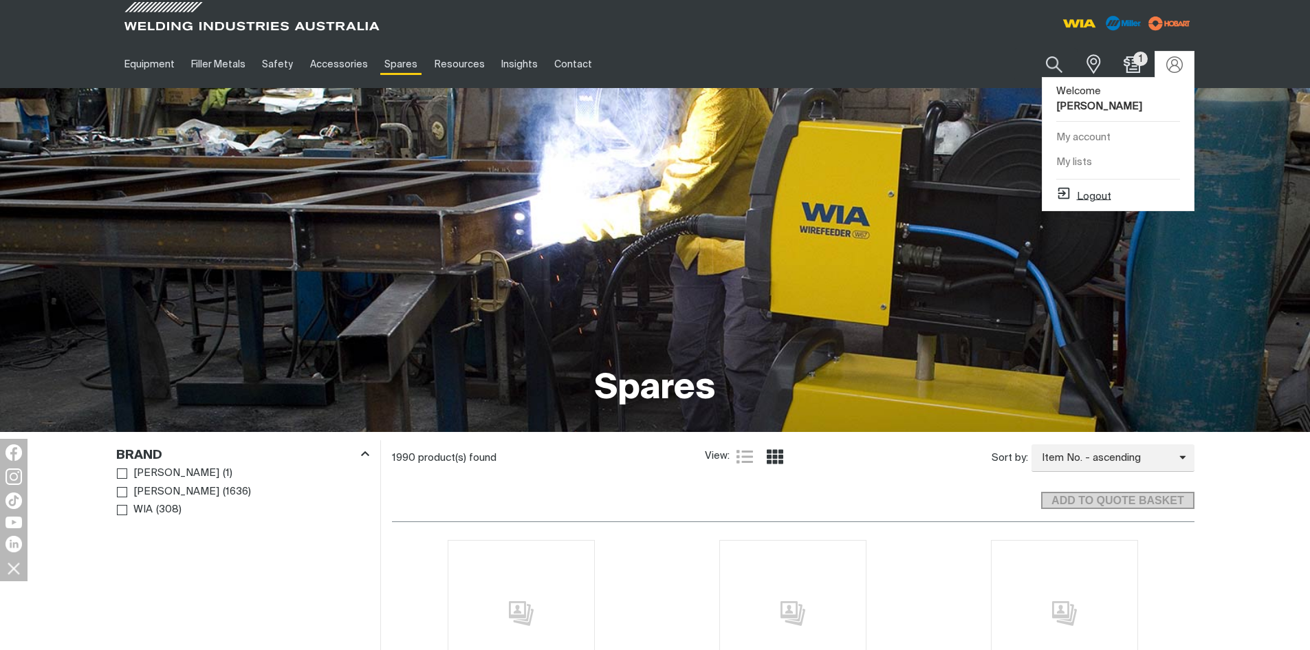
click at [1104, 186] on button "Logout" at bounding box center [1083, 194] width 55 height 17
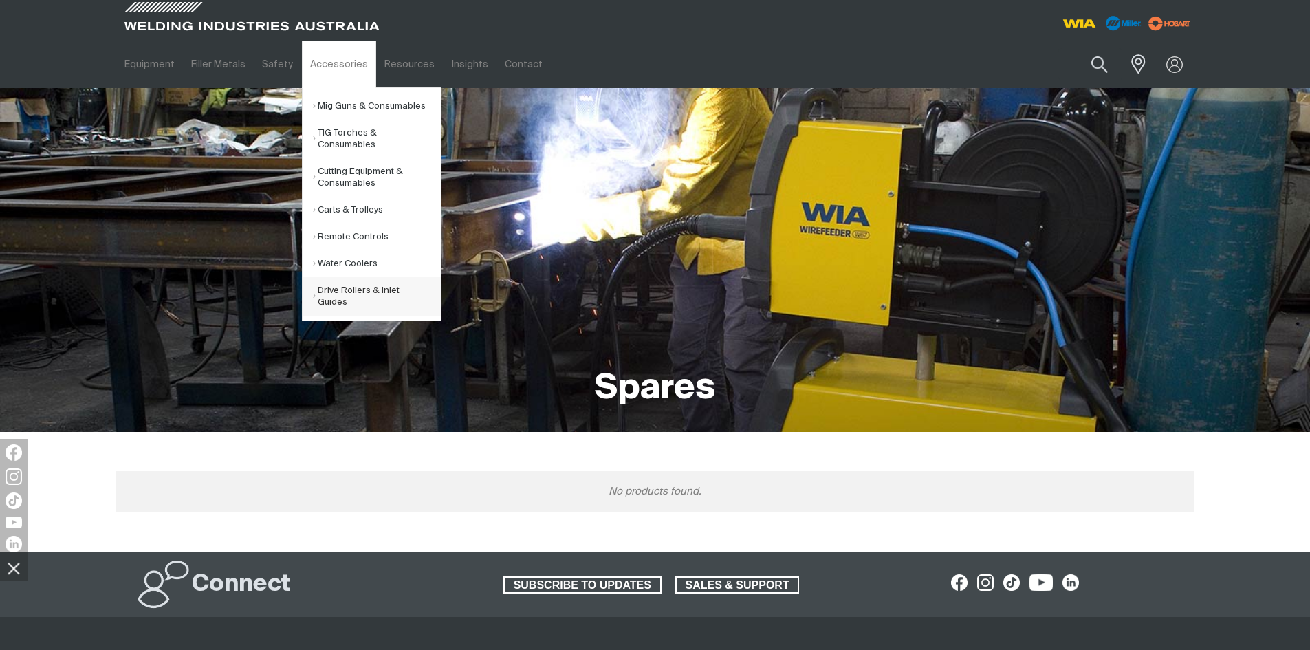
click at [359, 294] on link "Drive Rollers & Inlet Guides" at bounding box center [377, 296] width 128 height 39
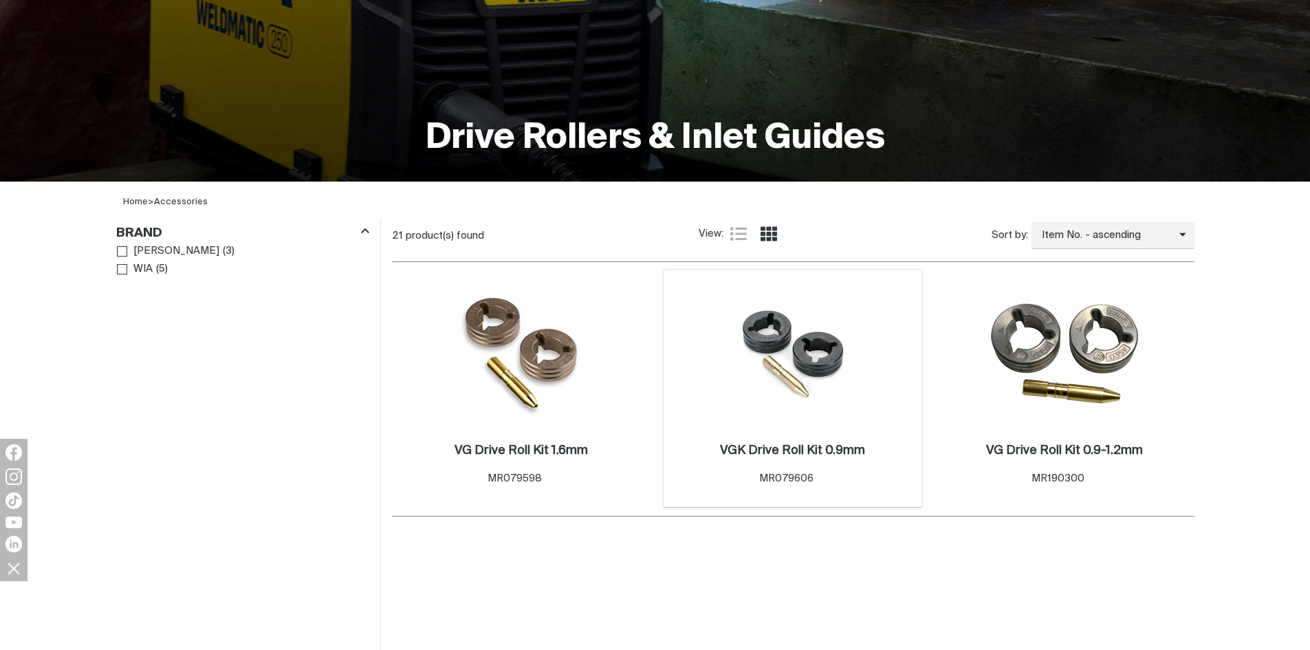
scroll to position [275, 0]
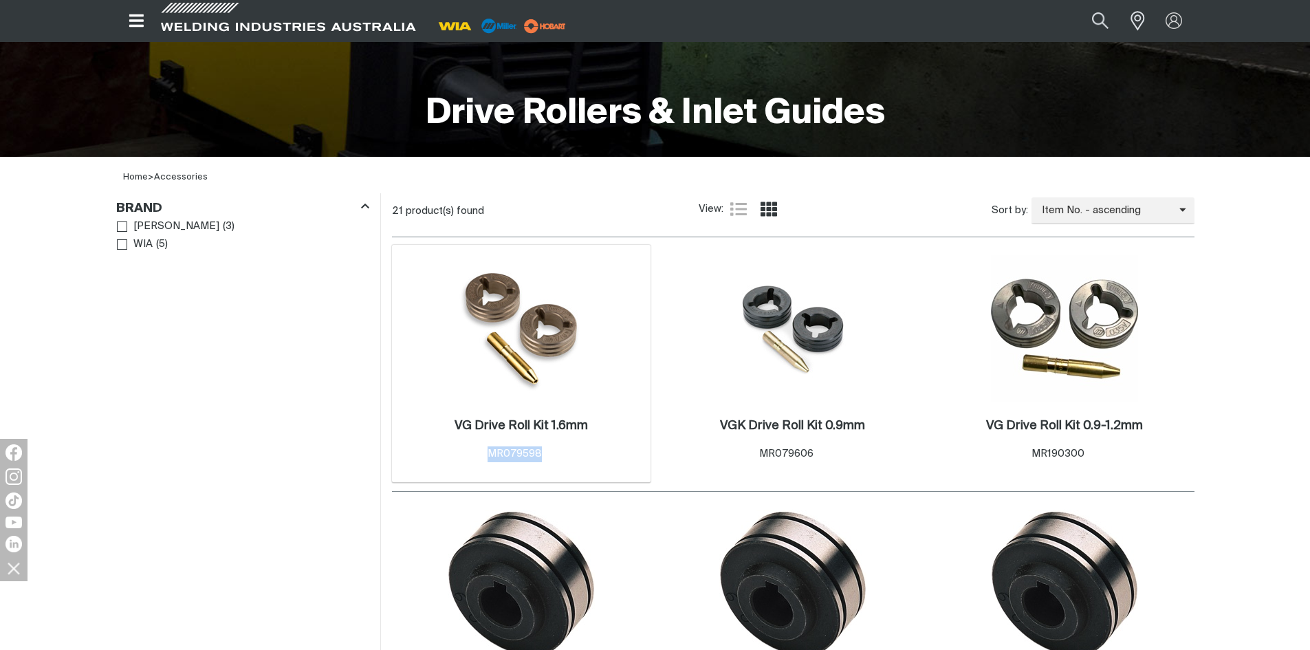
drag, startPoint x: 523, startPoint y: 459, endPoint x: 477, endPoint y: 458, distance: 46.8
click at [477, 458] on div "VG Drive Roll Kit 1.6mm . Item No. MR079598" at bounding box center [521, 440] width 133 height 44
copy span "MR079598"
drag, startPoint x: 828, startPoint y: 455, endPoint x: 736, endPoint y: 460, distance: 92.3
click at [736, 460] on div "VGK Drive Roll Kit 0.9mm . Item No. MR079606" at bounding box center [792, 440] width 145 height 44
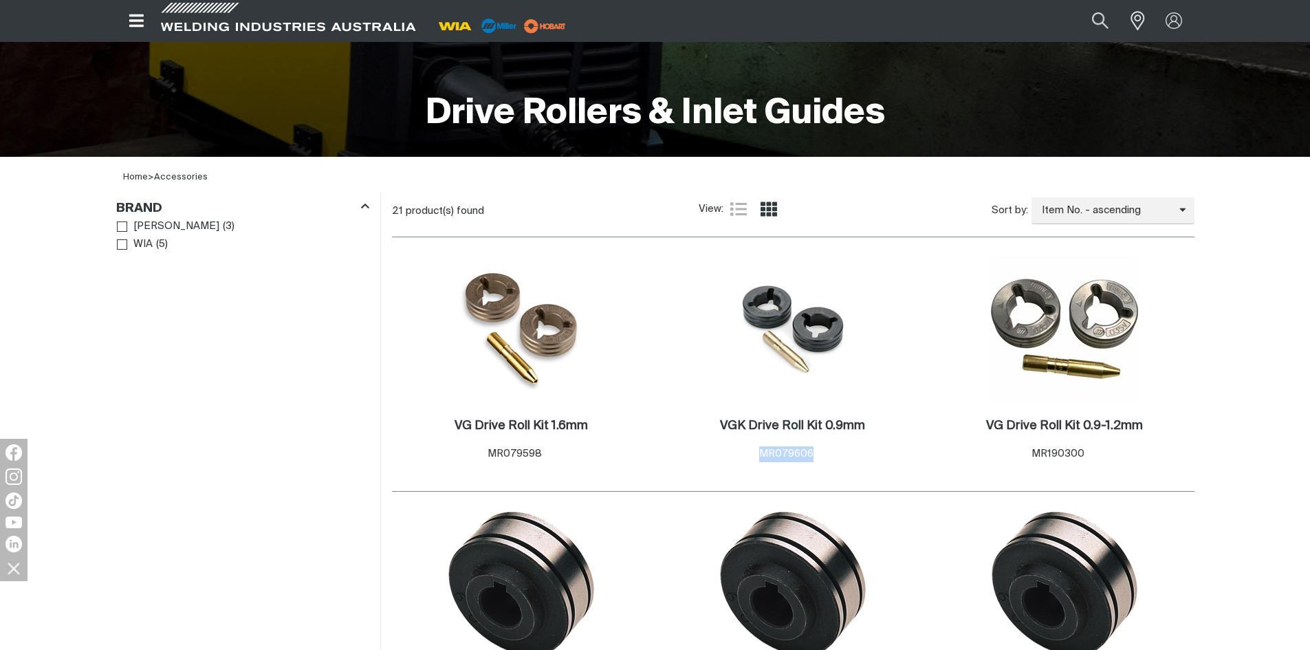
copy span "MR079606"
drag, startPoint x: 1096, startPoint y: 453, endPoint x: 1031, endPoint y: 454, distance: 64.7
click at [1032, 454] on div "Item No. MR190300" at bounding box center [1065, 454] width 67 height 16
copy span "MR190300"
